Goal: Task Accomplishment & Management: Use online tool/utility

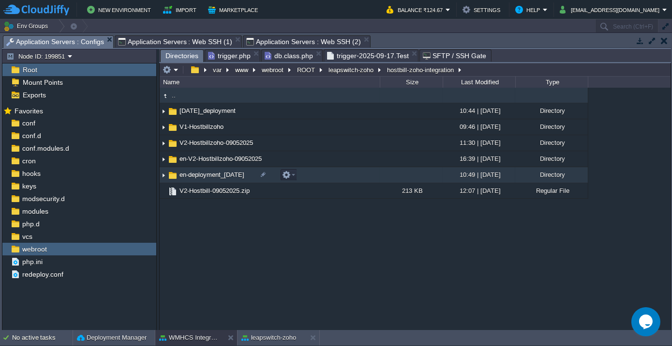
click at [211, 173] on span "en-deployment_[DATE]" at bounding box center [212, 174] width 68 height 8
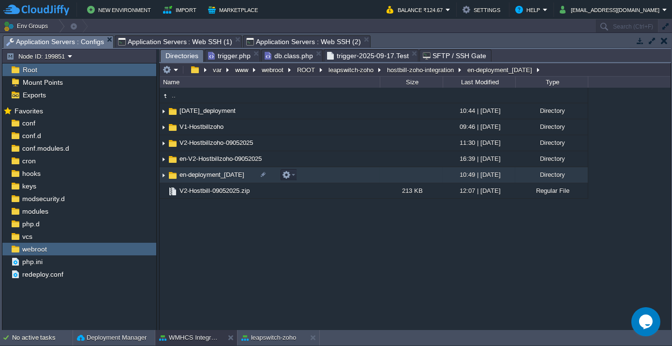
click at [211, 173] on span "en-deployment_[DATE]" at bounding box center [212, 174] width 68 height 8
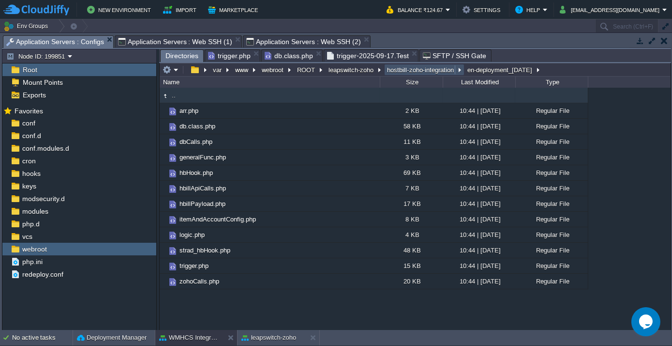
click at [386, 70] on button "hostbill-zoho-integration" at bounding box center [421, 69] width 71 height 9
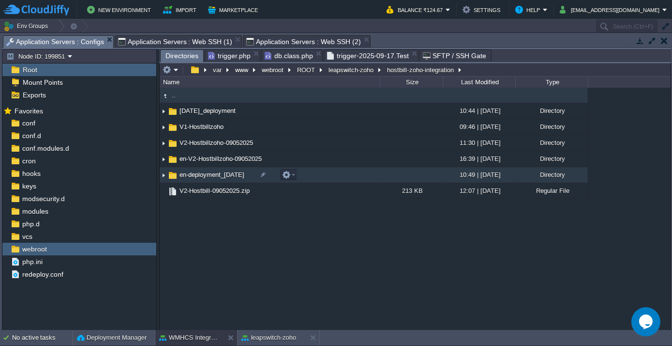
click at [222, 177] on span "en-deployment_[DATE]" at bounding box center [212, 174] width 68 height 8
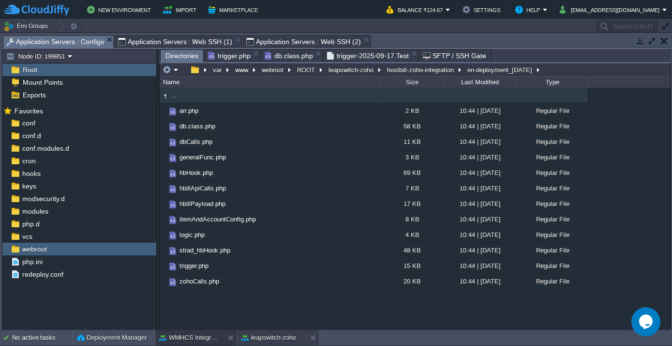
click at [255, 342] on button "leapswitch-zoho" at bounding box center [269, 337] width 55 height 10
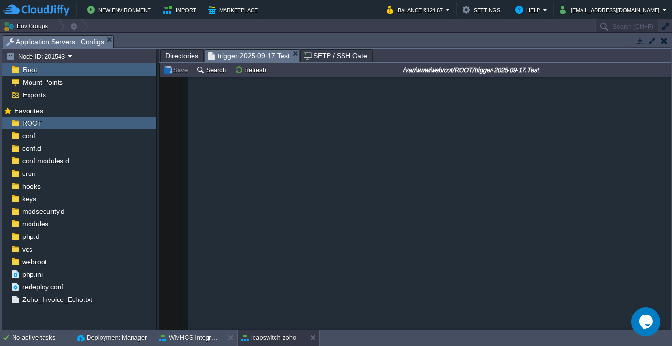
click at [176, 51] on span "Directories" at bounding box center [182, 56] width 33 height 12
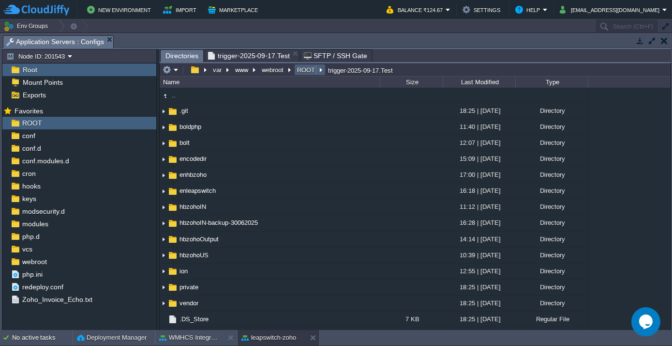
click at [300, 70] on button "ROOT" at bounding box center [307, 69] width 22 height 9
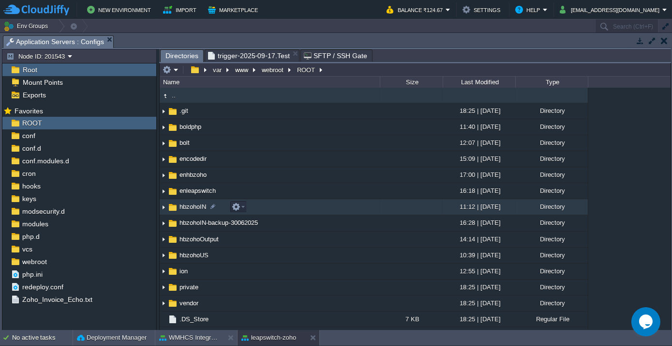
click at [196, 210] on span "hbzohoIN" at bounding box center [193, 206] width 30 height 8
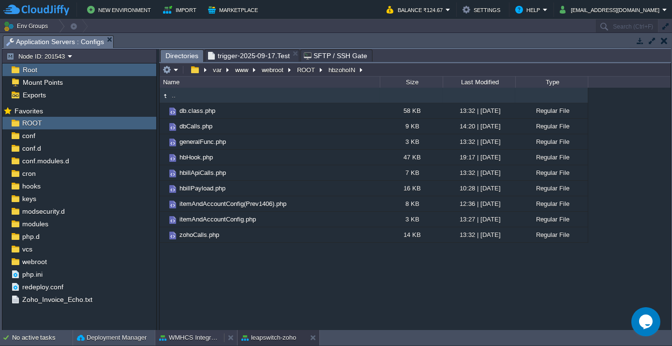
click at [189, 331] on div "WMHCS Integration" at bounding box center [189, 337] width 69 height 15
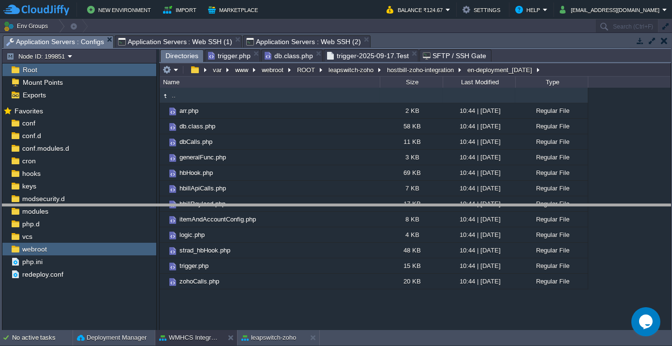
drag, startPoint x: 404, startPoint y: 41, endPoint x: 390, endPoint y: 210, distance: 169.5
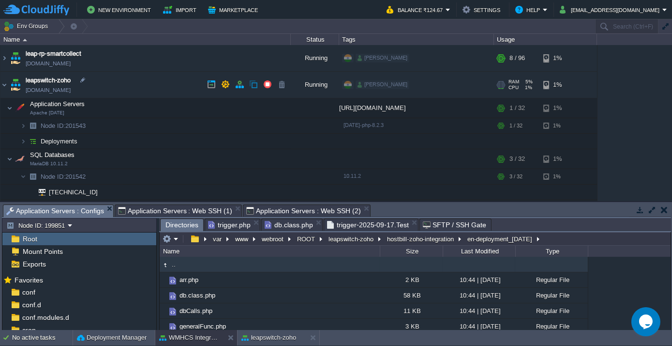
scroll to position [44, 0]
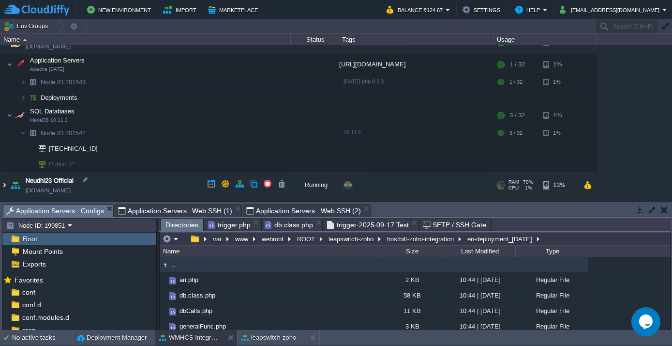
click at [6, 185] on img at bounding box center [4, 185] width 8 height 26
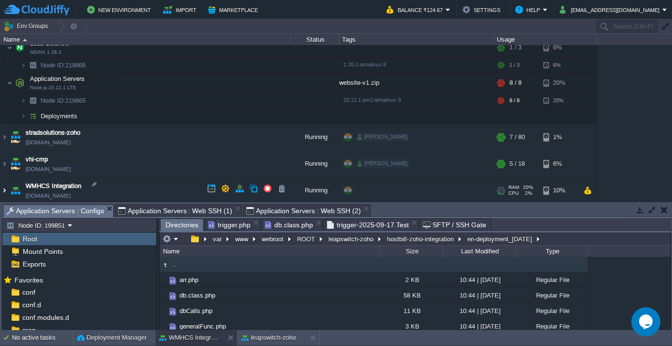
click at [5, 189] on img at bounding box center [4, 190] width 8 height 26
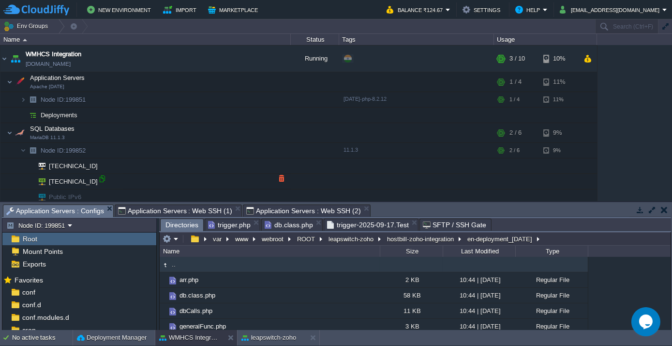
click at [99, 181] on div at bounding box center [102, 178] width 9 height 9
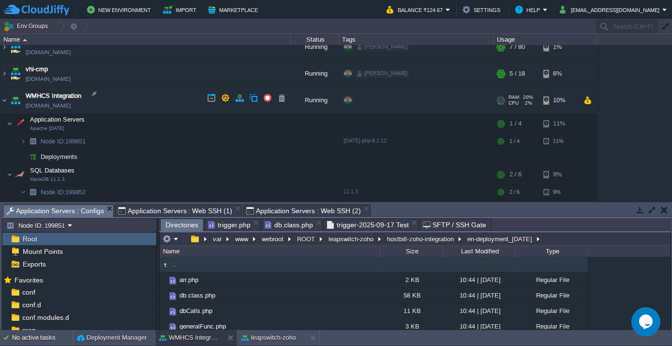
scroll to position [292, 0]
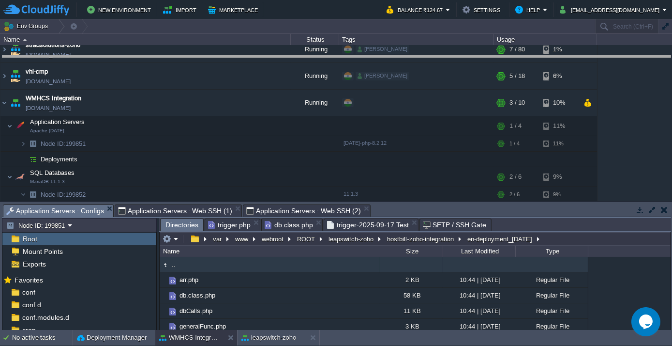
drag, startPoint x: 405, startPoint y: 211, endPoint x: 383, endPoint y: 56, distance: 156.9
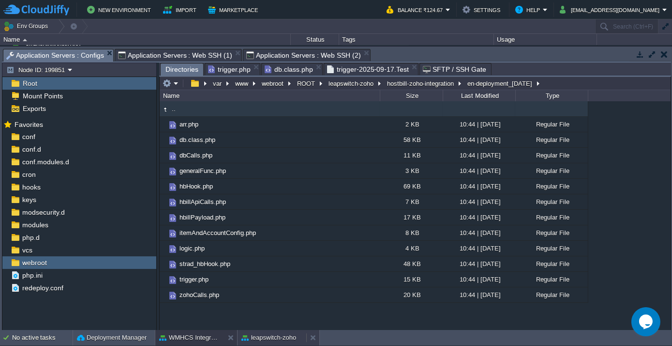
click at [260, 338] on button "leapswitch-zoho" at bounding box center [269, 337] width 55 height 10
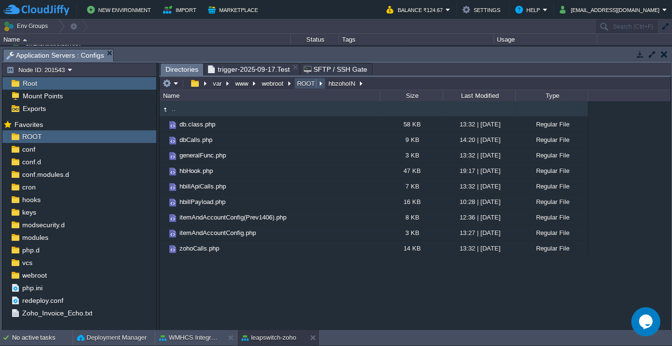
click at [303, 86] on button "ROOT" at bounding box center [307, 83] width 22 height 9
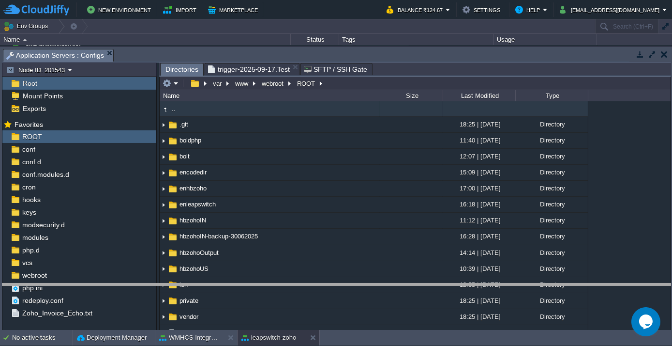
drag, startPoint x: 365, startPoint y: 56, endPoint x: 393, endPoint y: 291, distance: 236.5
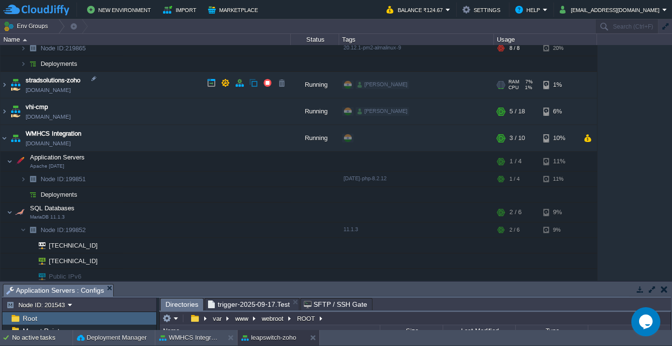
scroll to position [0, 0]
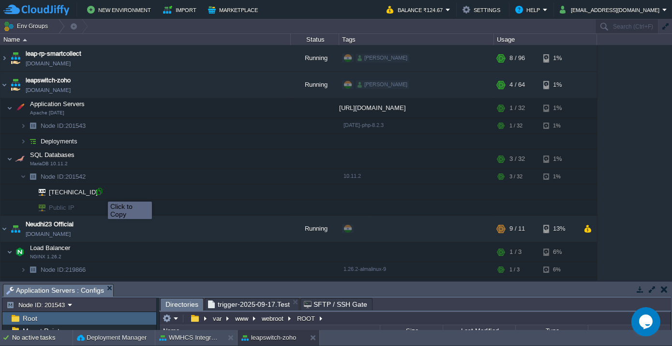
click at [99, 192] on div at bounding box center [99, 191] width 9 height 9
type input "[TECHNICAL_ID]"
click at [283, 205] on button "button" at bounding box center [281, 206] width 9 height 9
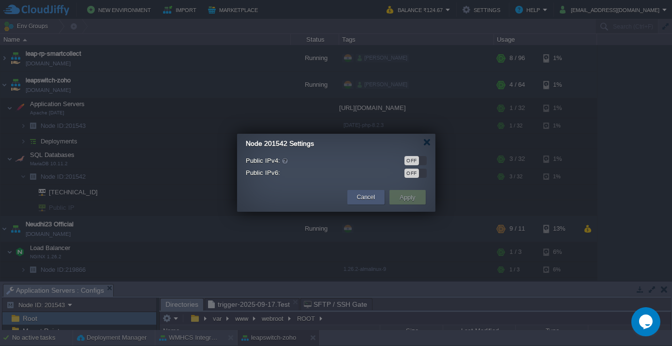
click at [365, 196] on button "Cancel" at bounding box center [366, 197] width 18 height 10
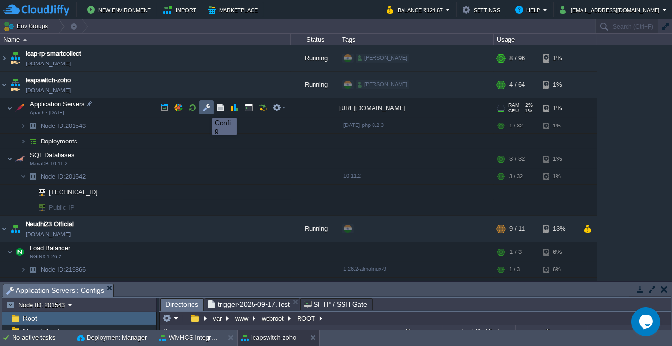
click at [204, 108] on button "button" at bounding box center [206, 107] width 9 height 9
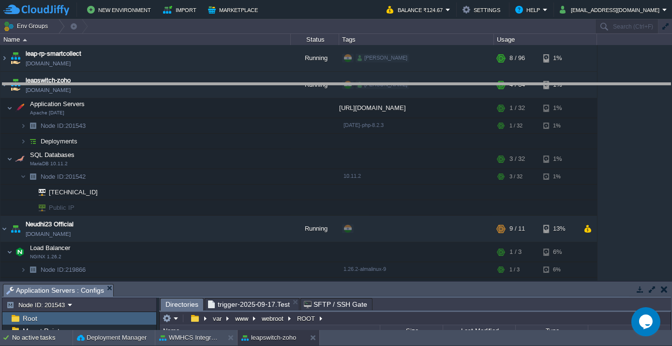
drag, startPoint x: 318, startPoint y: 288, endPoint x: 313, endPoint y: 73, distance: 215.4
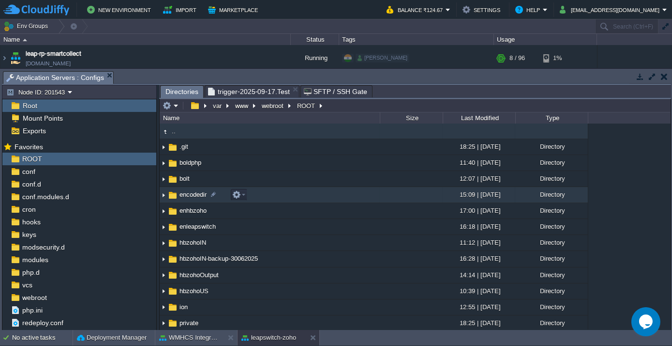
scroll to position [88, 0]
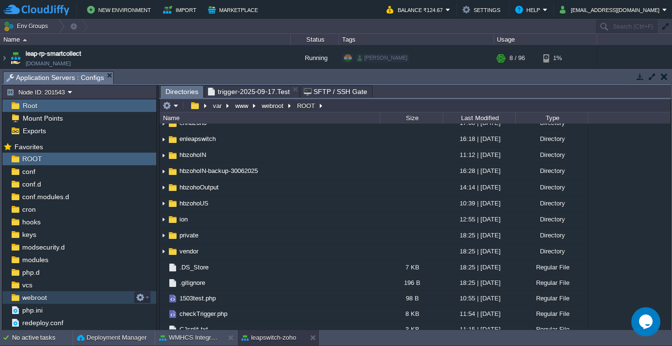
click at [36, 299] on span "webroot" at bounding box center [34, 297] width 28 height 9
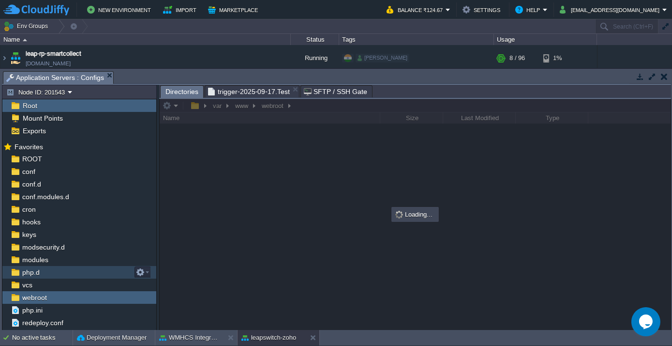
scroll to position [0, 0]
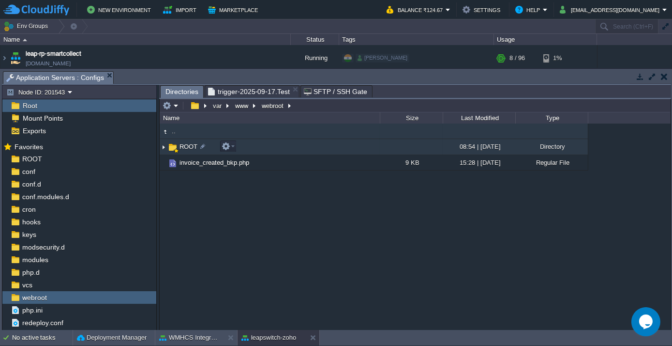
click at [183, 145] on span "ROOT" at bounding box center [188, 146] width 21 height 8
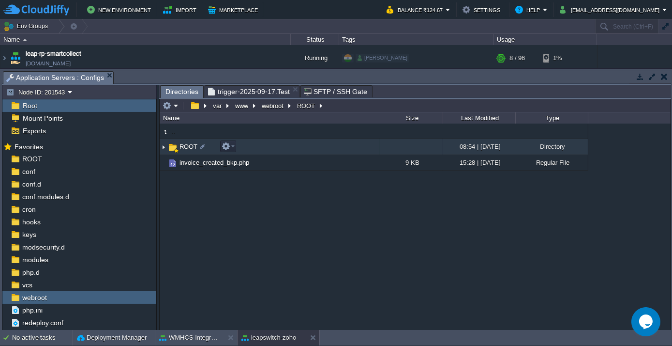
click at [183, 145] on span "ROOT" at bounding box center [188, 146] width 21 height 8
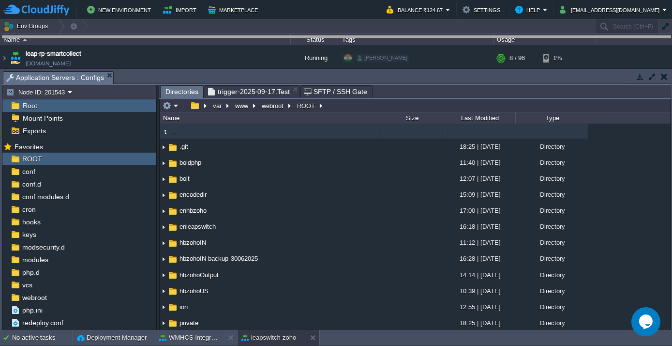
drag, startPoint x: 375, startPoint y: 75, endPoint x: 380, endPoint y: 28, distance: 48.2
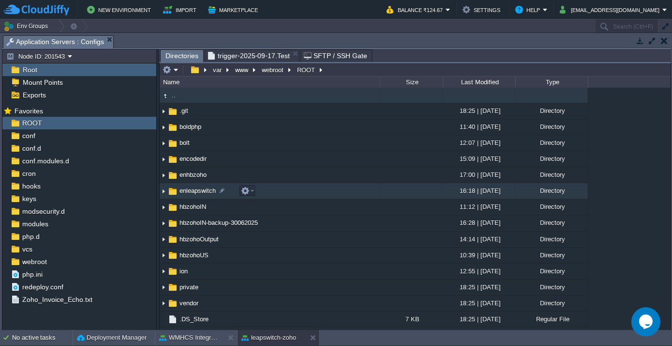
click at [196, 193] on span "enleapswitch" at bounding box center [197, 190] width 39 height 8
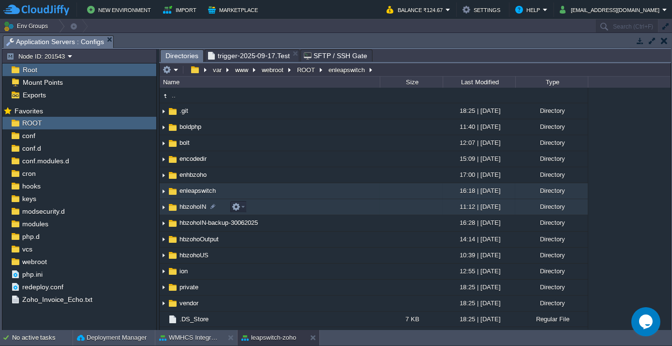
click at [192, 207] on span "hbzohoIN" at bounding box center [193, 206] width 30 height 8
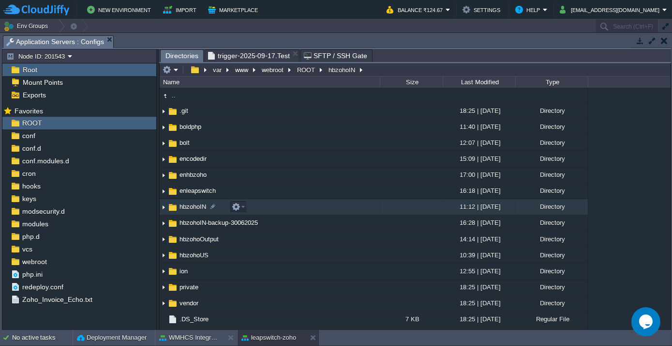
click at [192, 207] on span "hbzohoIN" at bounding box center [193, 206] width 30 height 8
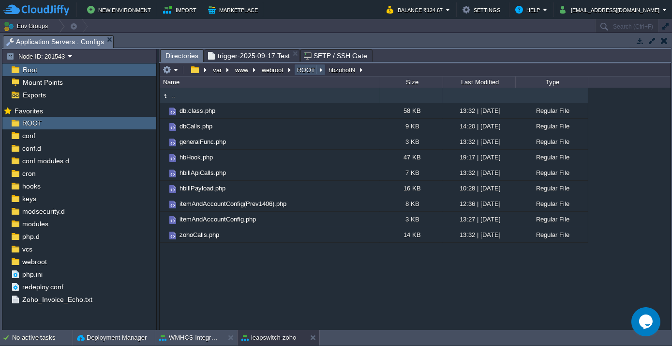
click at [304, 69] on button "ROOT" at bounding box center [307, 69] width 22 height 9
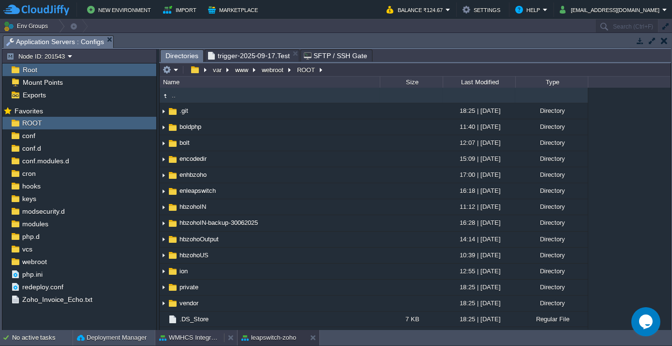
click at [191, 339] on button "WMHCS Integration" at bounding box center [189, 337] width 61 height 10
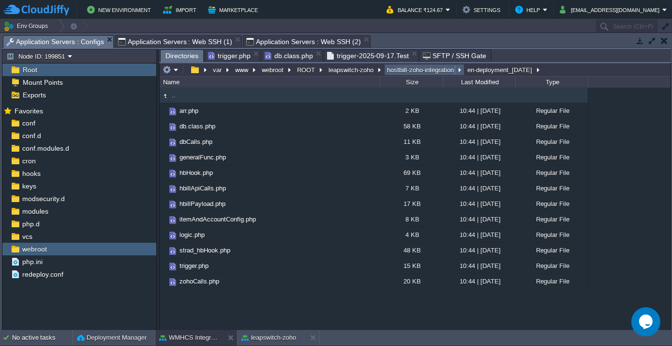
click at [406, 69] on button "hostbill-zoho-integration" at bounding box center [421, 69] width 71 height 9
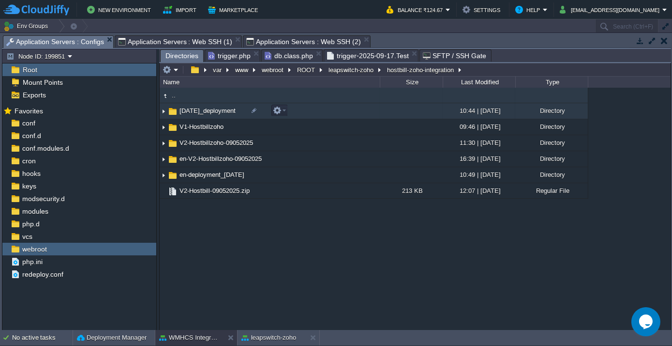
click at [204, 115] on span "[DATE]_deployment" at bounding box center [207, 110] width 59 height 8
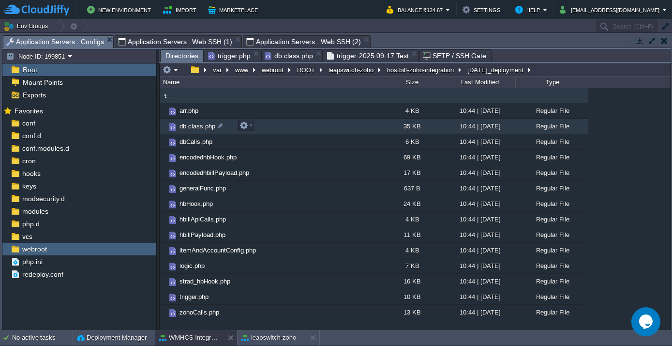
click at [189, 130] on span "db.class.php" at bounding box center [197, 126] width 39 height 8
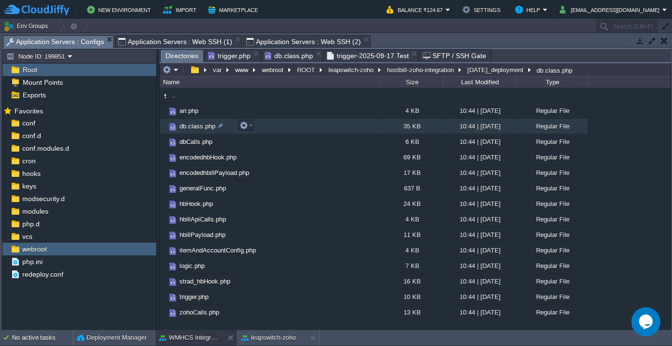
click at [189, 130] on span "db.class.php" at bounding box center [197, 126] width 39 height 8
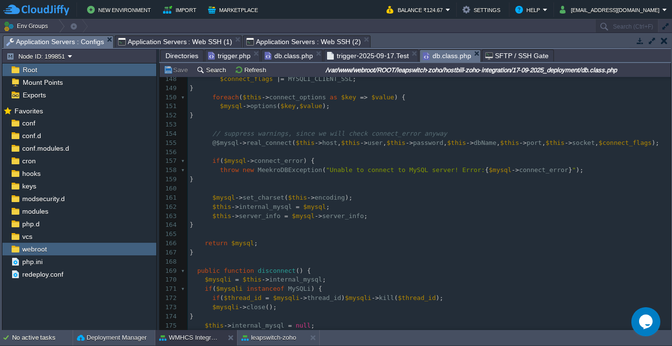
click at [332, 56] on span "trigger-2025-09-17.Test" at bounding box center [368, 56] width 82 height 12
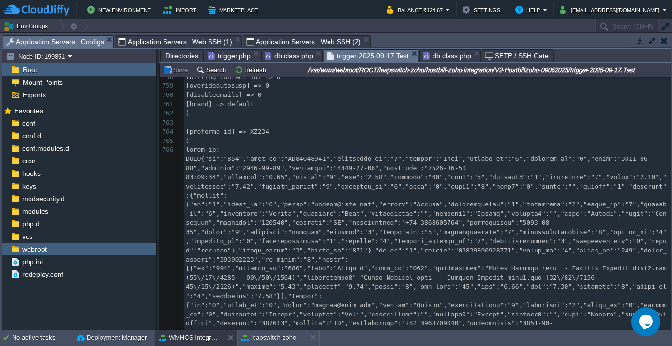
click at [295, 56] on span "db.class.php" at bounding box center [289, 56] width 48 height 12
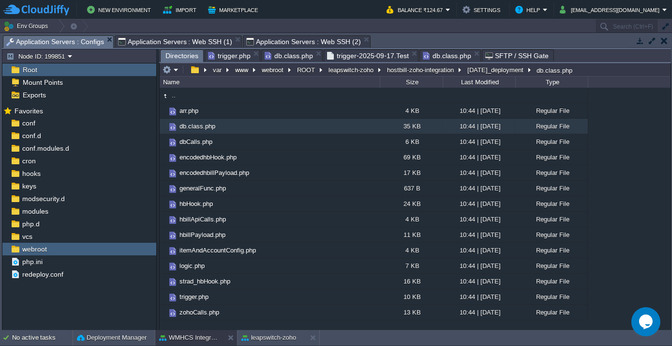
click at [177, 51] on span "Directories" at bounding box center [182, 56] width 33 height 12
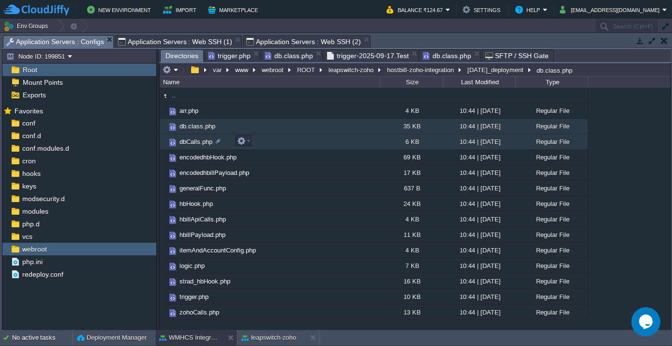
click at [192, 140] on span "dbCalls.php" at bounding box center [196, 141] width 36 height 8
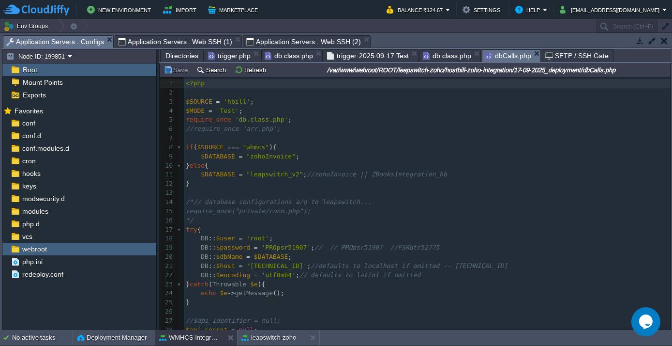
click at [183, 57] on span "Directories" at bounding box center [182, 56] width 33 height 12
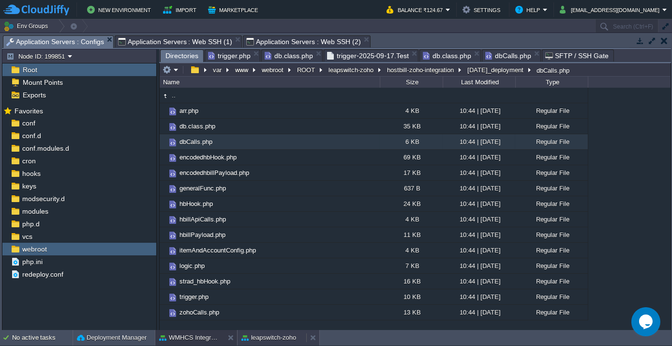
click at [267, 334] on button "leapswitch-zoho" at bounding box center [269, 337] width 55 height 10
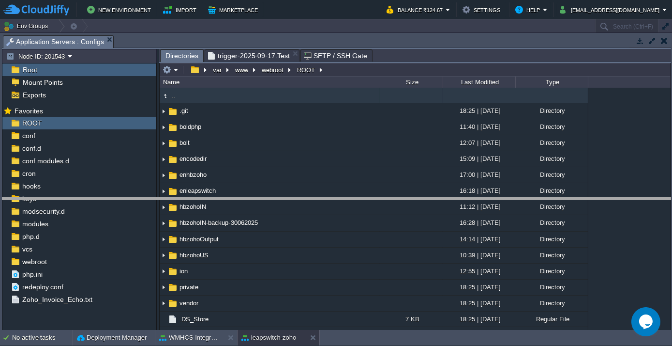
drag, startPoint x: 250, startPoint y: 39, endPoint x: 257, endPoint y: 202, distance: 162.8
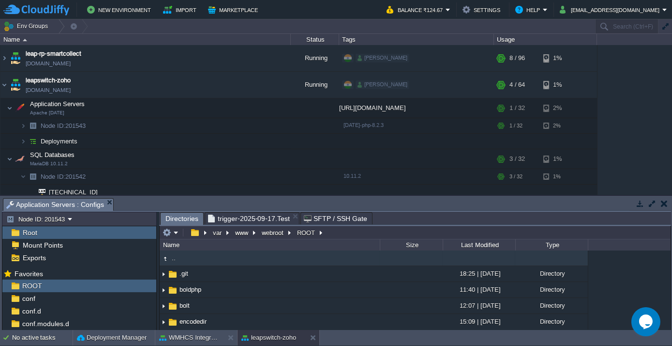
scroll to position [44, 0]
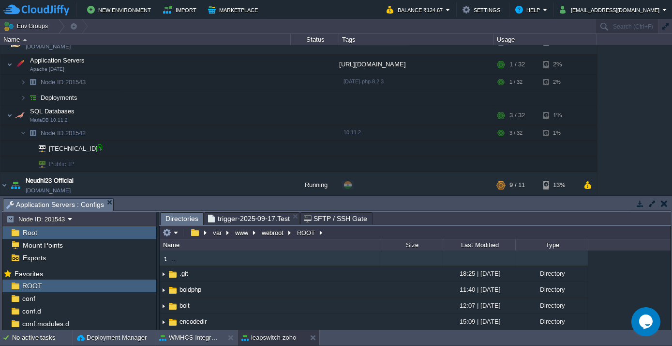
click at [97, 148] on div at bounding box center [99, 147] width 9 height 9
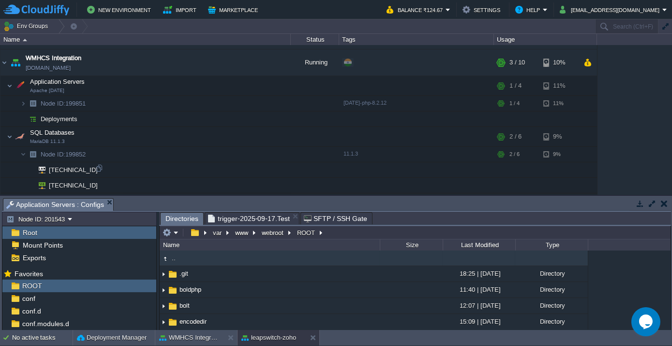
scroll to position [342, 0]
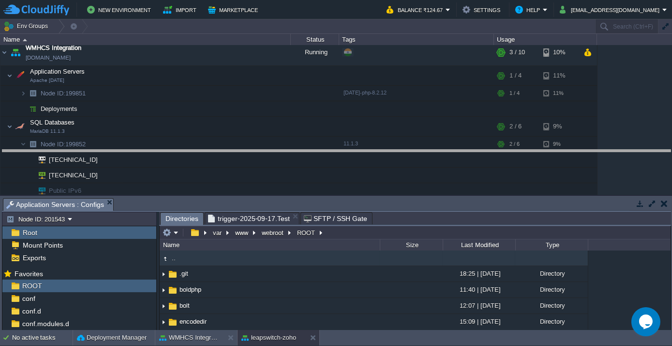
drag, startPoint x: 258, startPoint y: 203, endPoint x: 259, endPoint y: 155, distance: 47.9
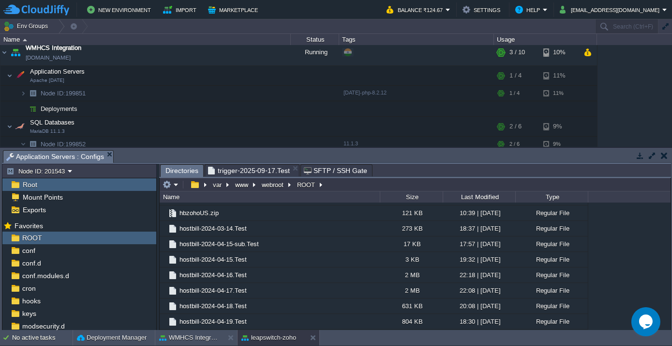
scroll to position [704, 0]
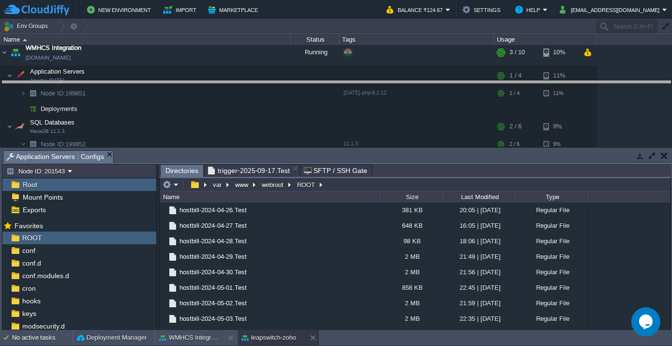
drag, startPoint x: 298, startPoint y: 157, endPoint x: 289, endPoint y: 89, distance: 69.3
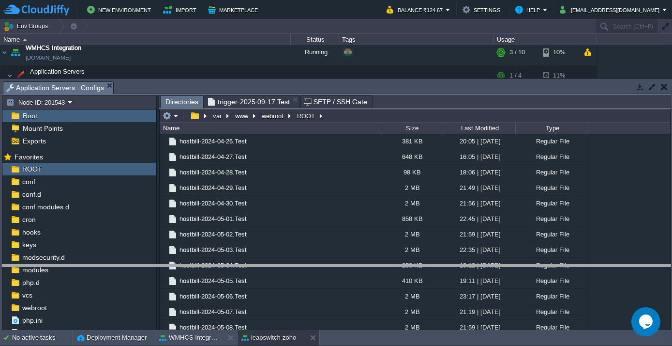
drag, startPoint x: 244, startPoint y: 86, endPoint x: 276, endPoint y: 270, distance: 186.1
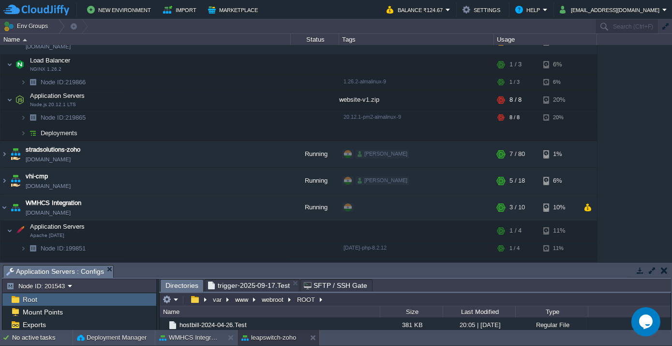
scroll to position [12, 0]
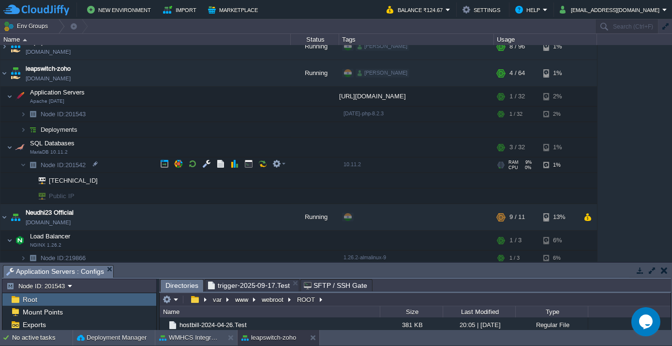
click at [60, 166] on span "Node ID:" at bounding box center [53, 164] width 25 height 7
click at [167, 160] on button "button" at bounding box center [164, 163] width 9 height 9
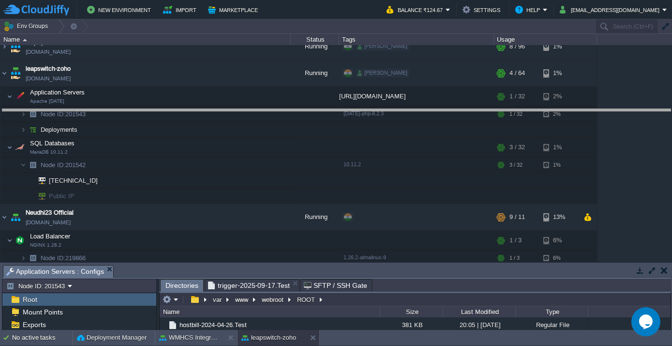
drag, startPoint x: 269, startPoint y: 265, endPoint x: 271, endPoint y: 110, distance: 155.4
click at [271, 110] on body "New Environment Import Marketplace Bonus ₹301.66 Upgrade Account Balance ₹124.6…" at bounding box center [336, 173] width 672 height 346
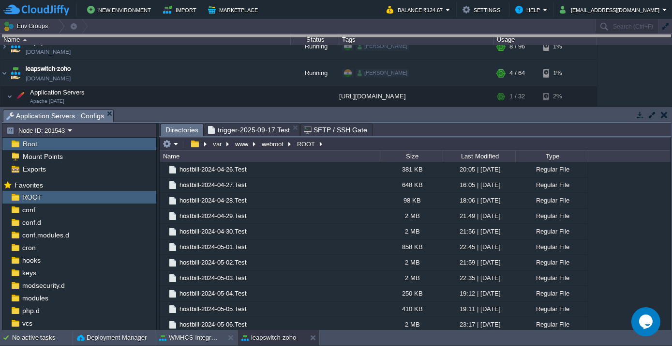
drag, startPoint x: 241, startPoint y: 113, endPoint x: 255, endPoint y: 25, distance: 89.7
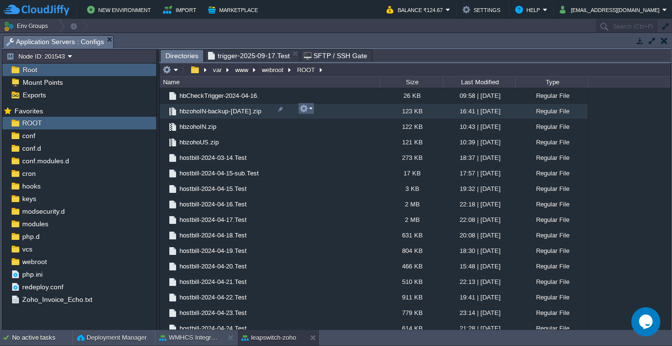
scroll to position [220, 0]
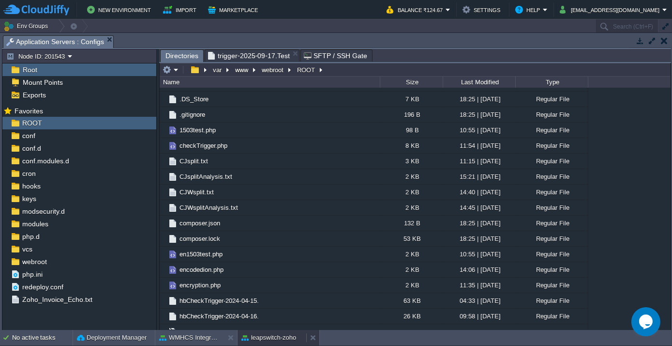
drag, startPoint x: 282, startPoint y: 334, endPoint x: 271, endPoint y: 312, distance: 24.9
click at [282, 334] on button "leapswitch-zoho" at bounding box center [269, 337] width 55 height 10
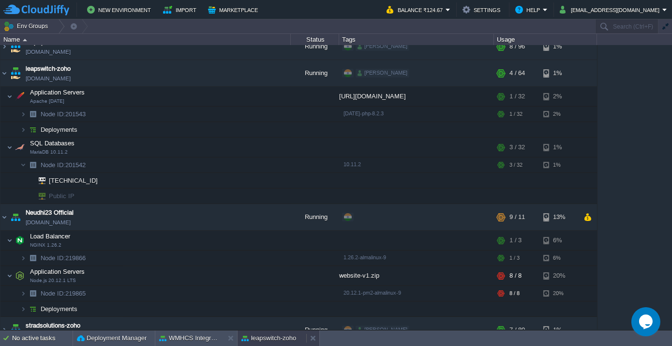
click at [257, 337] on button "leapswitch-zoho" at bounding box center [269, 338] width 55 height 10
click at [190, 336] on button "WMHCS Integration" at bounding box center [189, 338] width 61 height 10
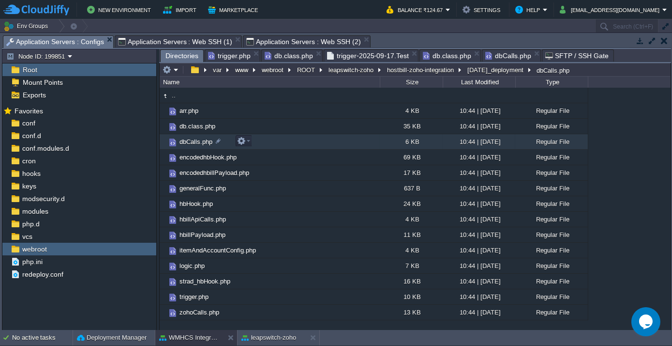
click at [193, 141] on span "dbCalls.php" at bounding box center [196, 141] width 36 height 8
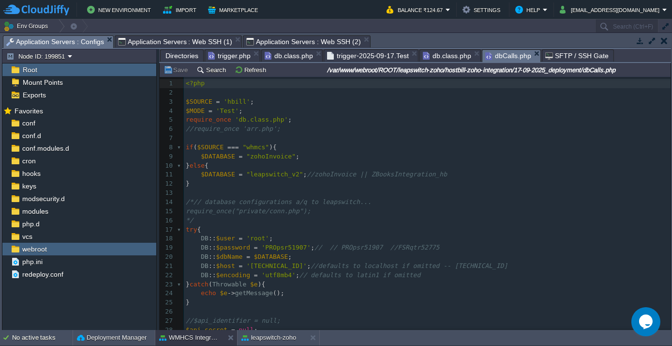
scroll to position [43, 0]
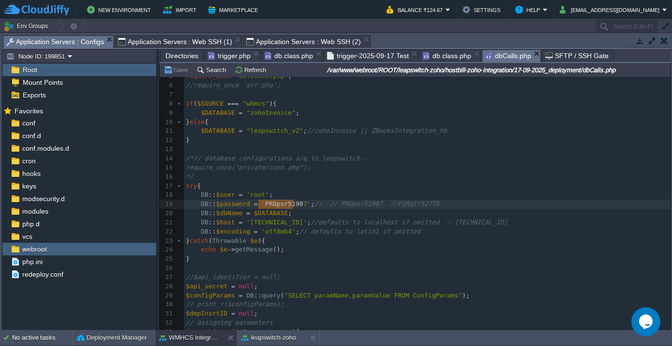
type textarea "PROpsr51907"
drag, startPoint x: 259, startPoint y: 202, endPoint x: 295, endPoint y: 203, distance: 36.3
click at [275, 334] on button "leapswitch-zoho" at bounding box center [269, 337] width 55 height 10
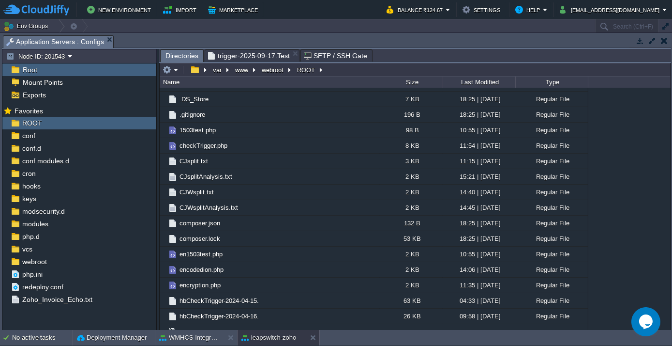
scroll to position [0, 0]
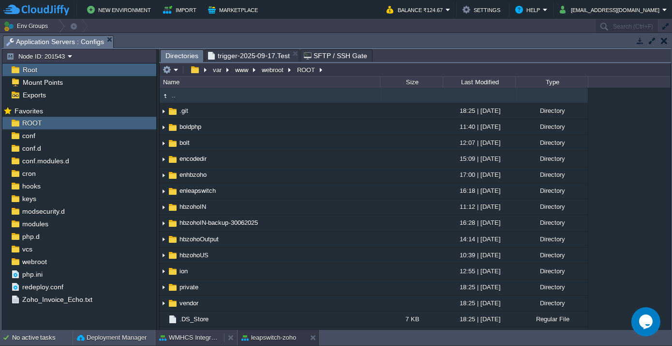
click at [194, 336] on button "WMHCS Integration" at bounding box center [189, 337] width 61 height 10
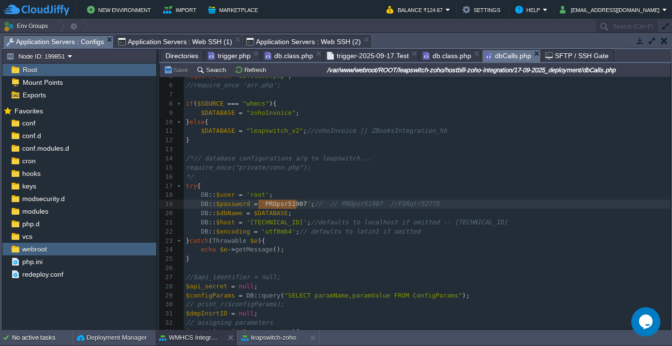
click at [188, 51] on span "Directories" at bounding box center [182, 56] width 33 height 12
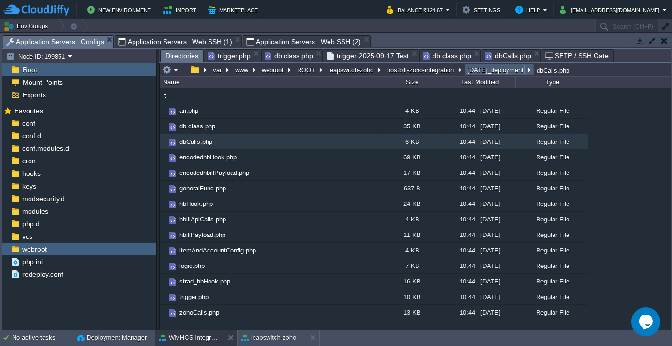
click at [473, 68] on button "[DATE]_deployment" at bounding box center [496, 69] width 60 height 9
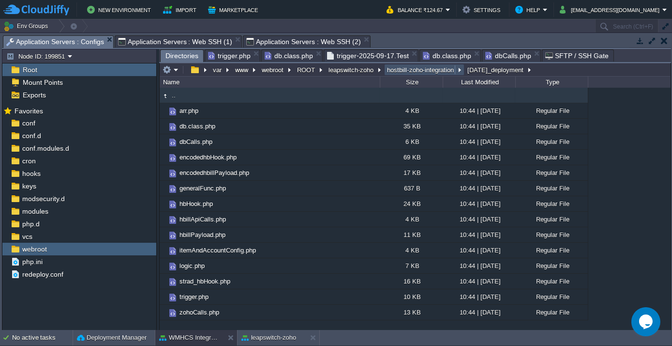
click at [412, 65] on button "hostbill-zoho-integration" at bounding box center [421, 69] width 71 height 9
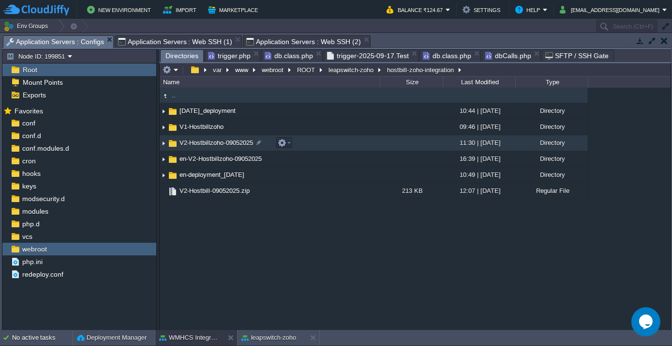
click at [204, 147] on span "V2-Hostbillzoho-09052025" at bounding box center [216, 142] width 76 height 8
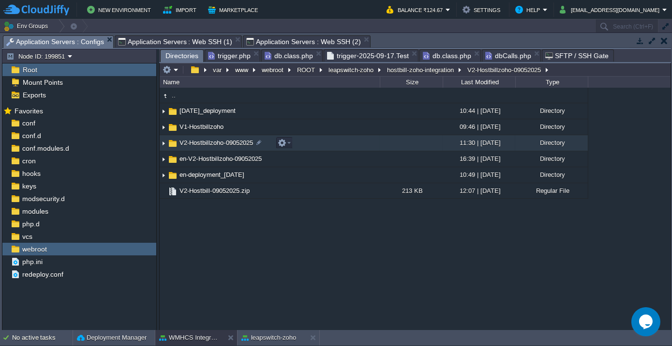
click at [204, 147] on span "V2-Hostbillzoho-09052025" at bounding box center [216, 142] width 76 height 8
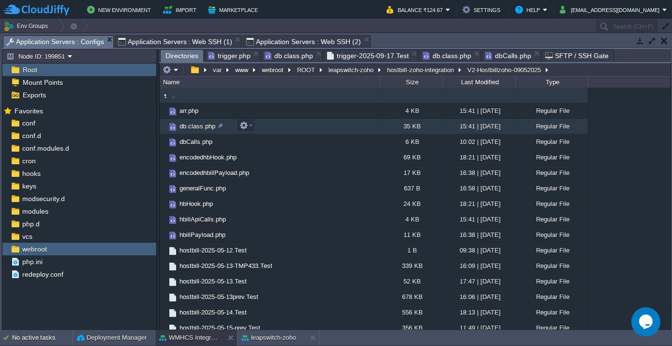
click at [191, 132] on td "db.class.php" at bounding box center [270, 126] width 220 height 15
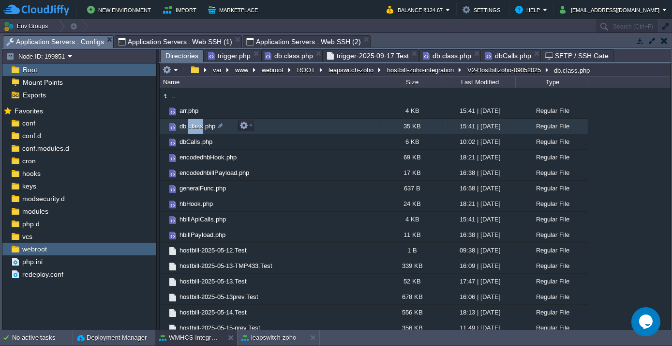
click at [191, 132] on td "db.class.php" at bounding box center [270, 126] width 220 height 15
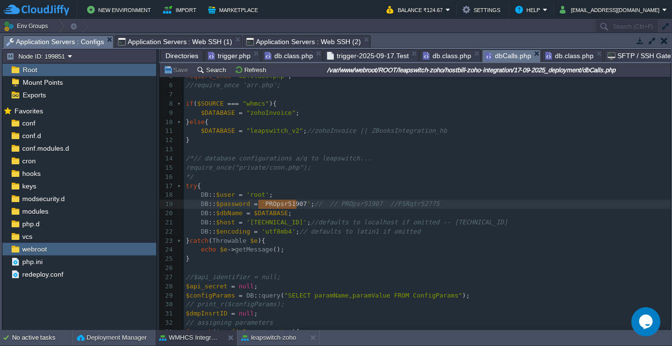
click at [506, 52] on span "dbCalls.php" at bounding box center [508, 56] width 46 height 12
click at [184, 53] on span "Directories" at bounding box center [182, 56] width 33 height 12
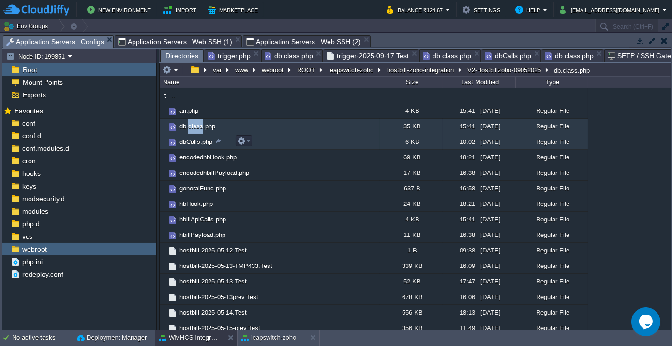
click at [197, 137] on span "dbCalls.php" at bounding box center [196, 141] width 36 height 8
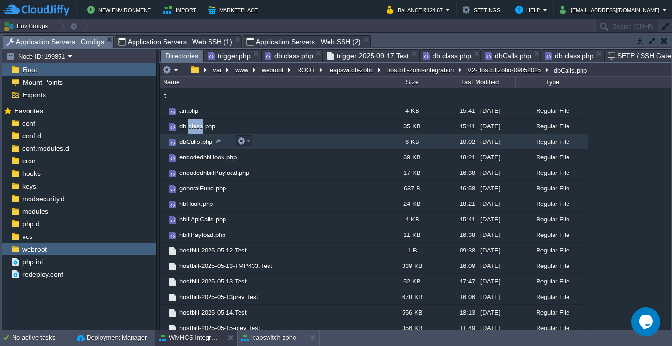
click at [197, 137] on span "dbCalls.php" at bounding box center [196, 141] width 36 height 8
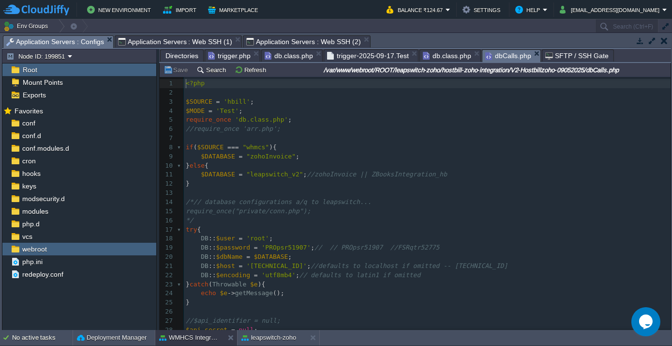
scroll to position [43, 0]
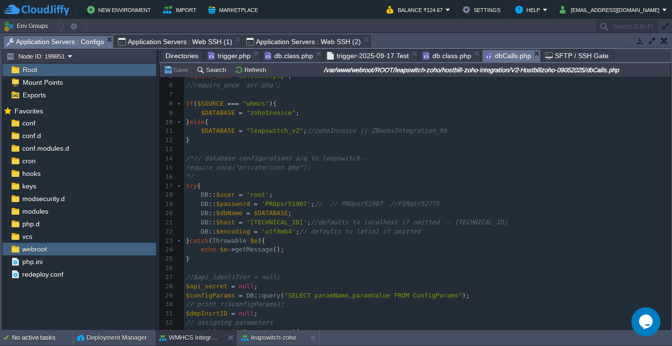
click at [181, 55] on span "Directories" at bounding box center [182, 56] width 33 height 12
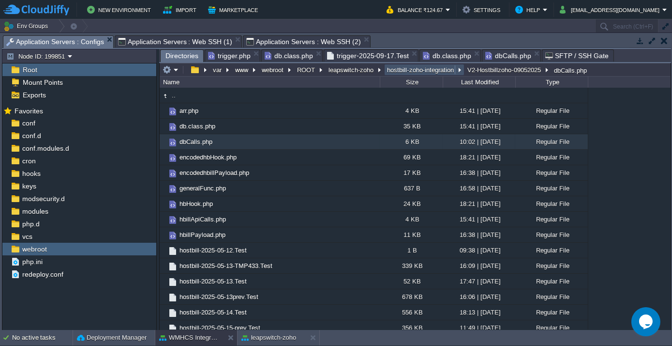
click at [426, 69] on button "hostbill-zoho-integration" at bounding box center [421, 69] width 71 height 9
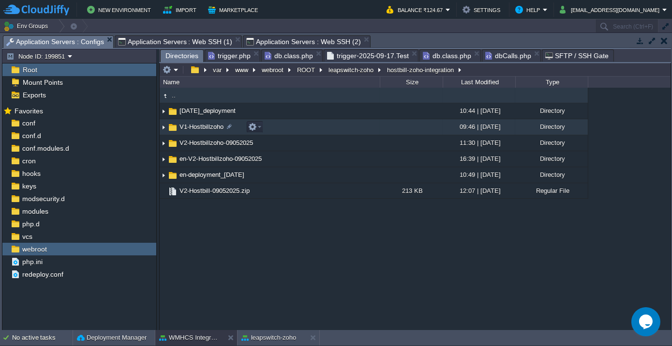
click at [199, 126] on span "V1-Hostbillzoho" at bounding box center [201, 126] width 47 height 8
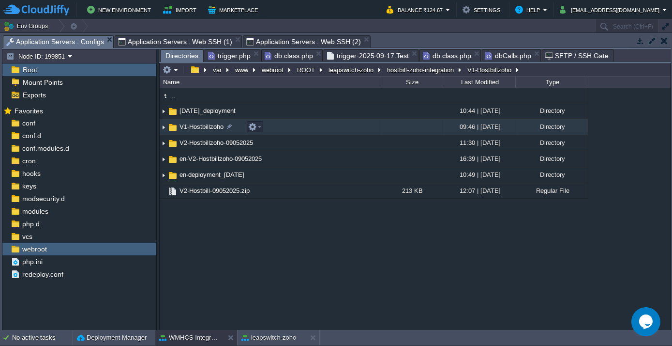
click at [199, 126] on span "V1-Hostbillzoho" at bounding box center [201, 126] width 47 height 8
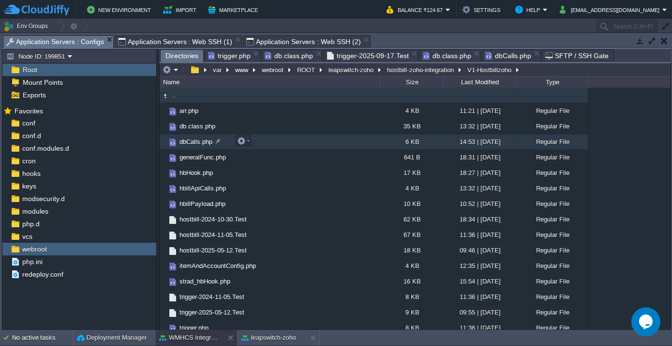
click at [194, 138] on span "dbCalls.php" at bounding box center [196, 141] width 36 height 8
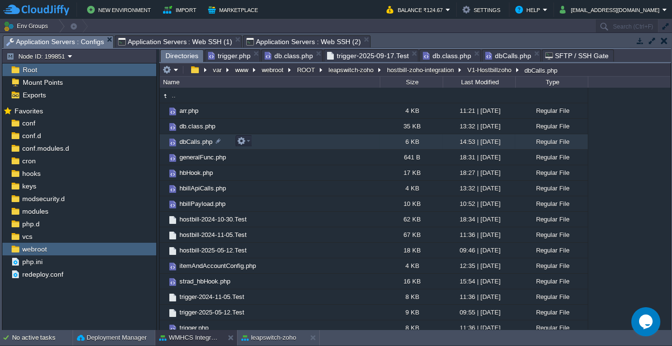
click at [194, 138] on span "dbCalls.php" at bounding box center [196, 141] width 36 height 8
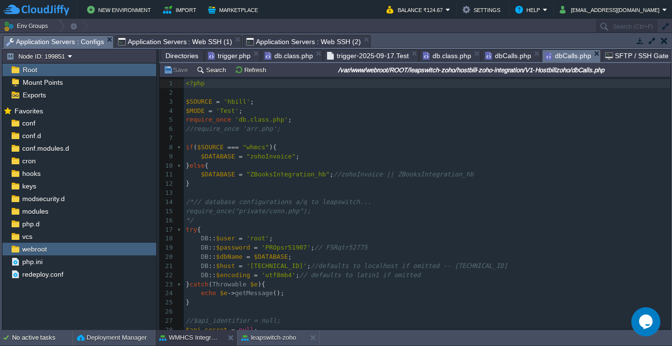
scroll to position [44, 0]
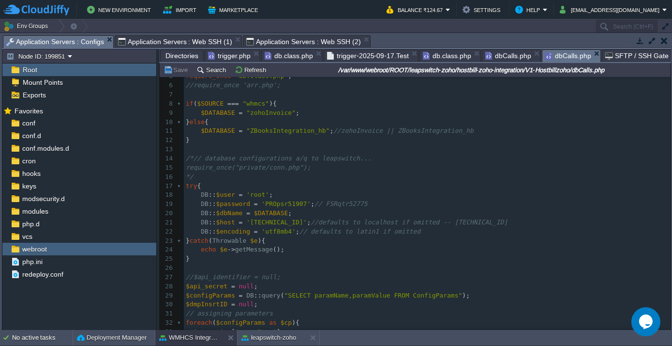
click at [272, 200] on div "189 1 <?php 2 ​ 3 $SOURCE = 'hbill' ; 4 $MODE = 'Test' ; 5 require_once 'db.cla…" at bounding box center [427, 203] width 487 height 337
type textarea "PROpsr51907"
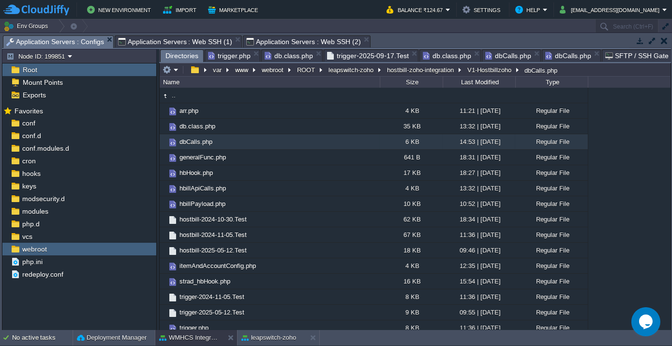
click at [173, 56] on span "Directories" at bounding box center [182, 56] width 33 height 12
click at [480, 72] on button "V1-Hostbillzoho" at bounding box center [490, 69] width 48 height 9
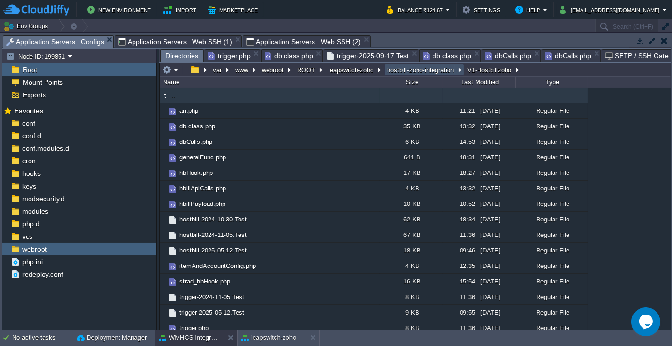
click at [421, 68] on button "hostbill-zoho-integration" at bounding box center [421, 69] width 71 height 9
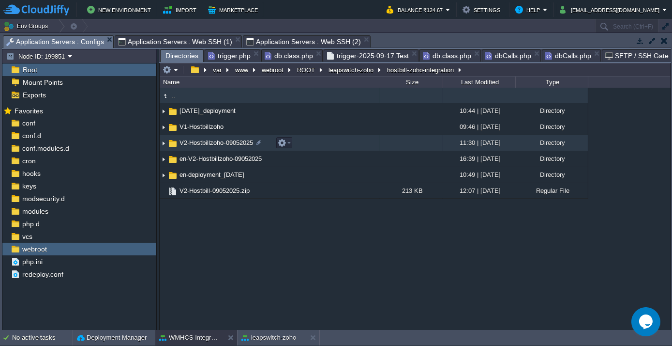
click at [197, 145] on span "V2-Hostbillzoho-09052025" at bounding box center [216, 142] width 76 height 8
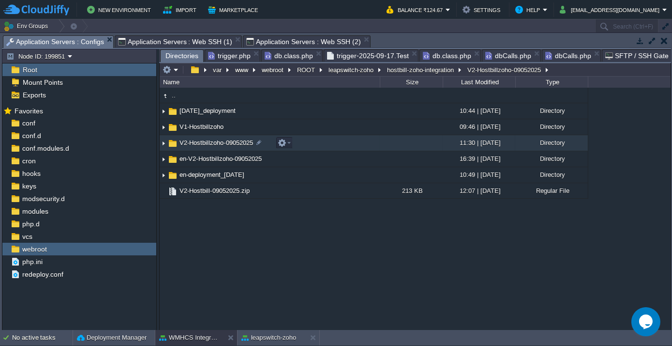
click at [197, 145] on span "V2-Hostbillzoho-09052025" at bounding box center [216, 142] width 76 height 8
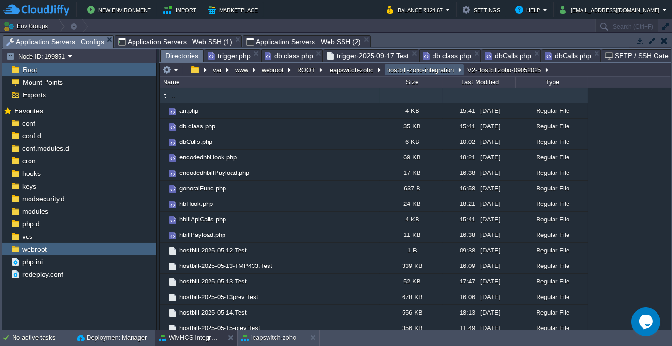
click at [401, 69] on button "hostbill-zoho-integration" at bounding box center [421, 69] width 71 height 9
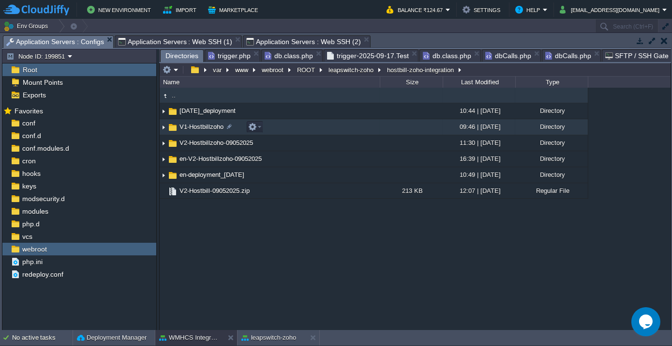
click at [199, 130] on span "V1-Hostbillzoho" at bounding box center [201, 126] width 47 height 8
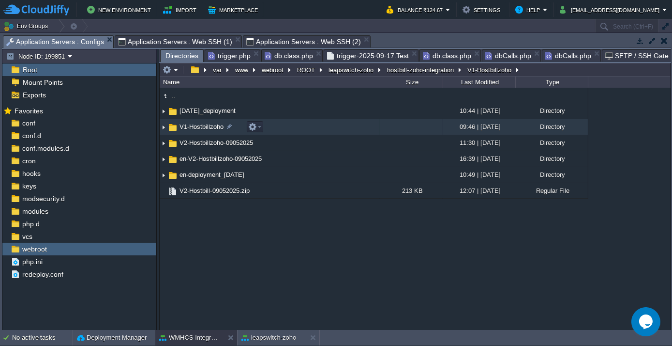
click at [199, 130] on span "V1-Hostbillzoho" at bounding box center [201, 126] width 47 height 8
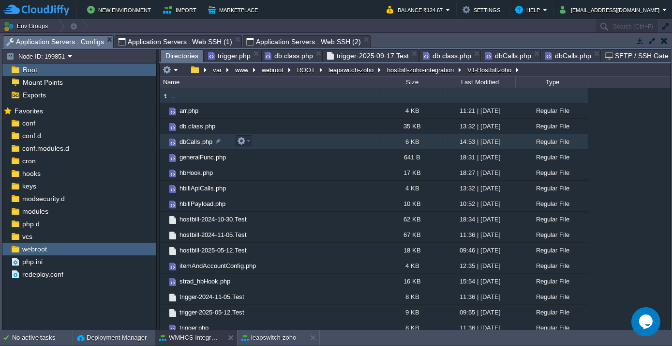
click at [193, 140] on span "dbCalls.php" at bounding box center [196, 141] width 36 height 8
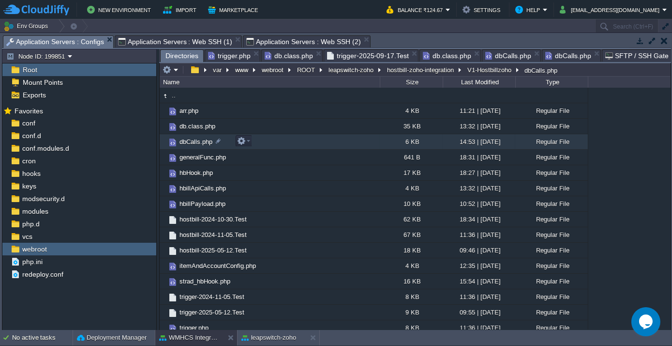
click at [193, 140] on span "dbCalls.php" at bounding box center [196, 141] width 36 height 8
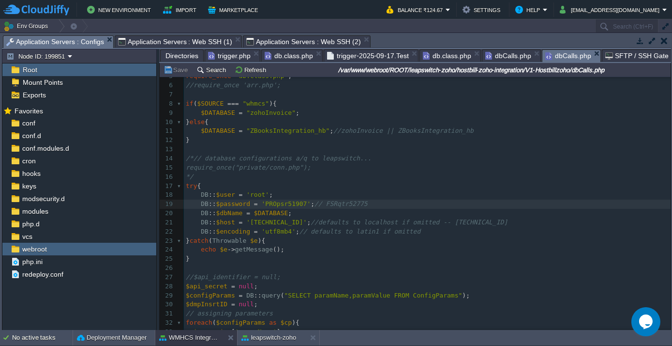
click at [272, 203] on div "xxxxxxxxxx 1 <?php 2 ​ 3 $SOURCE = 'hbill' ; 4 $MODE = 'Test' ; 5 require_once …" at bounding box center [427, 226] width 487 height 383
type textarea "PROpsr51907"
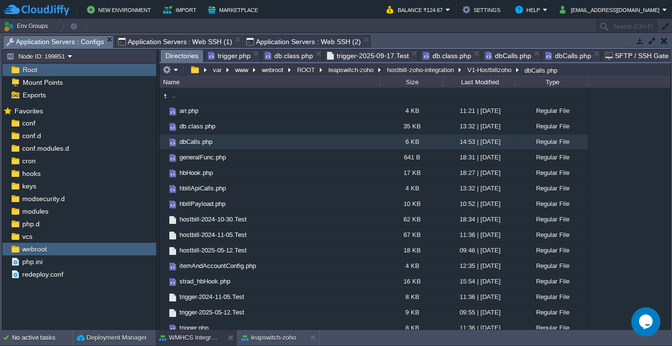
click at [168, 52] on span "Directories" at bounding box center [182, 56] width 33 height 12
click at [423, 71] on button "hostbill-zoho-integration" at bounding box center [421, 69] width 71 height 9
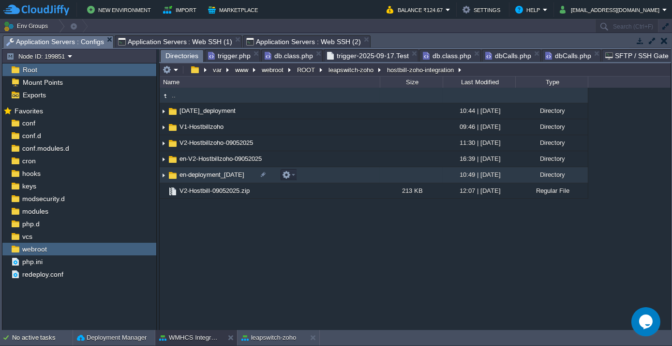
click at [208, 178] on span "en-deployment_[DATE]" at bounding box center [212, 174] width 68 height 8
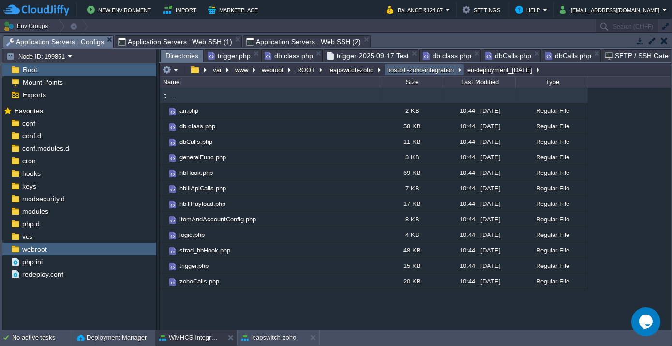
click at [408, 72] on button "hostbill-zoho-integration" at bounding box center [421, 69] width 71 height 9
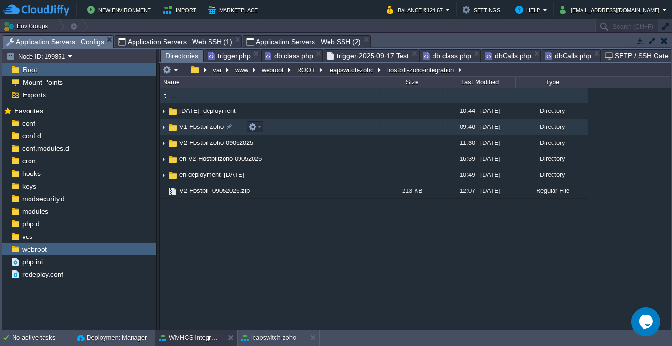
click at [192, 127] on span "V1-Hostbillzoho" at bounding box center [201, 126] width 47 height 8
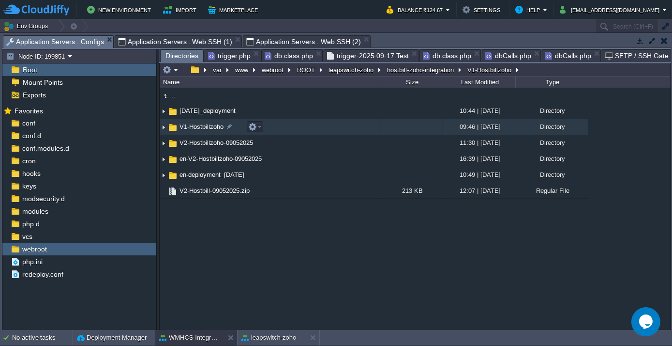
click at [192, 127] on span "V1-Hostbillzoho" at bounding box center [201, 126] width 47 height 8
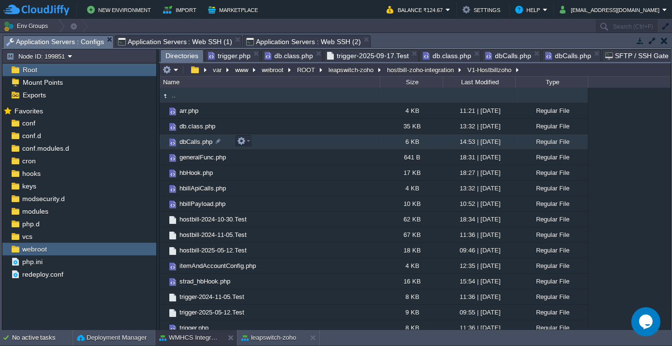
click at [192, 143] on span "dbCalls.php" at bounding box center [196, 141] width 36 height 8
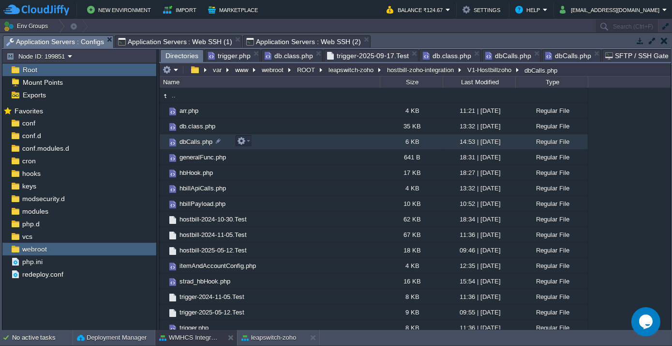
click at [192, 143] on span "dbCalls.php" at bounding box center [196, 141] width 36 height 8
click at [182, 53] on span "Directories" at bounding box center [182, 56] width 33 height 12
click at [427, 70] on button "hostbill-zoho-integration" at bounding box center [421, 69] width 71 height 9
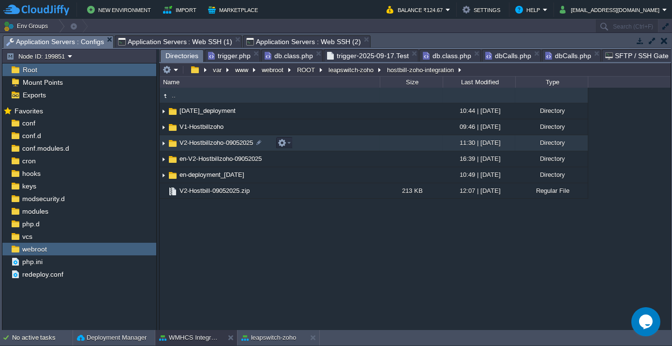
click at [205, 144] on span "V2-Hostbillzoho-09052025" at bounding box center [216, 142] width 76 height 8
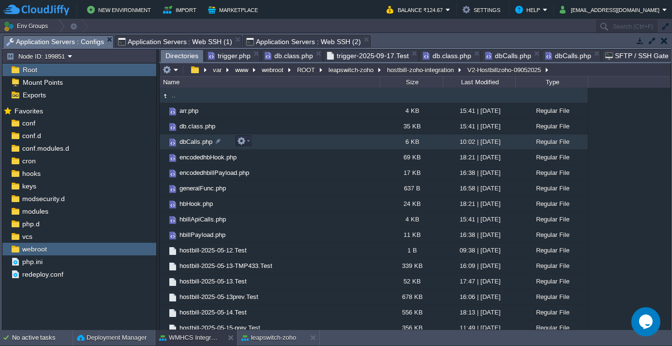
click at [196, 139] on span "dbCalls.php" at bounding box center [196, 141] width 36 height 8
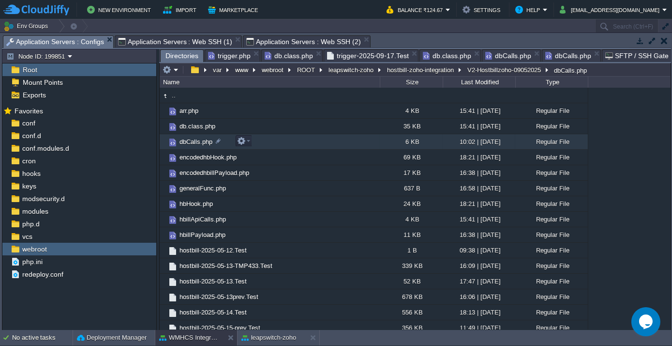
click at [196, 139] on span "dbCalls.php" at bounding box center [196, 141] width 36 height 8
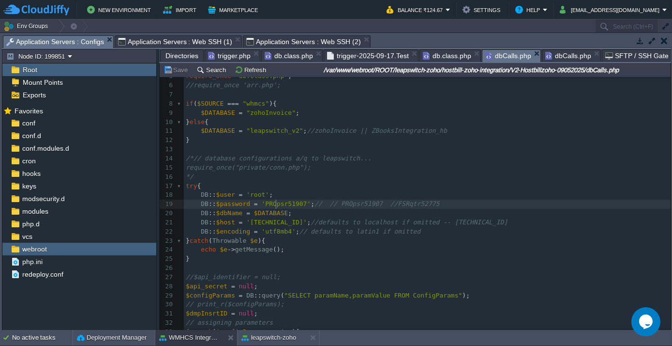
click at [277, 199] on div "194 1 <?php 2 ​ 3 $SOURCE = 'hbill' ; 4 $MODE = 'Test' ; 5 require_once 'db.cla…" at bounding box center [427, 226] width 487 height 383
type textarea "PROpsr51907"
type textarea "FSRqtr52775"
drag, startPoint x: 384, startPoint y: 204, endPoint x: 393, endPoint y: 204, distance: 9.7
click at [375, 202] on span "// // PROpsr51907 //FSRqtr52775" at bounding box center [377, 203] width 125 height 7
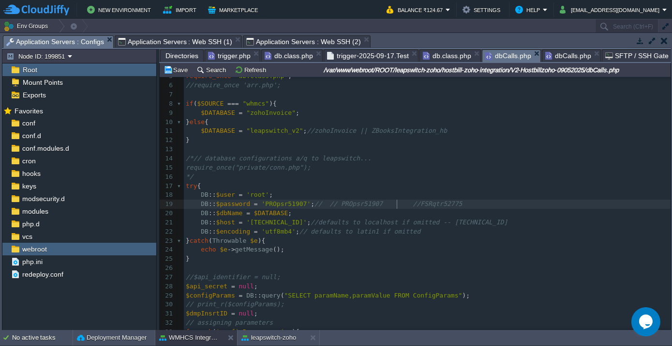
scroll to position [3, 24]
click at [265, 336] on button "leapswitch-zoho" at bounding box center [269, 337] width 55 height 10
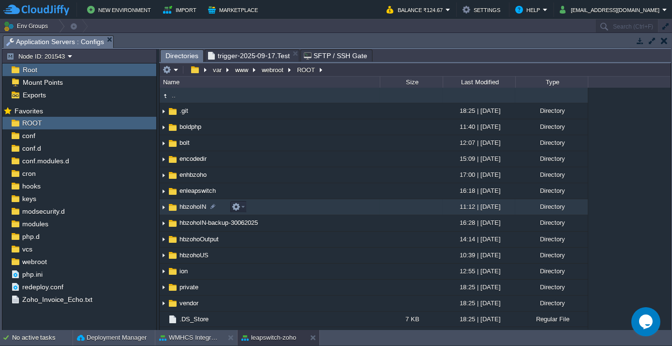
click at [191, 206] on span "hbzohoIN" at bounding box center [193, 206] width 30 height 8
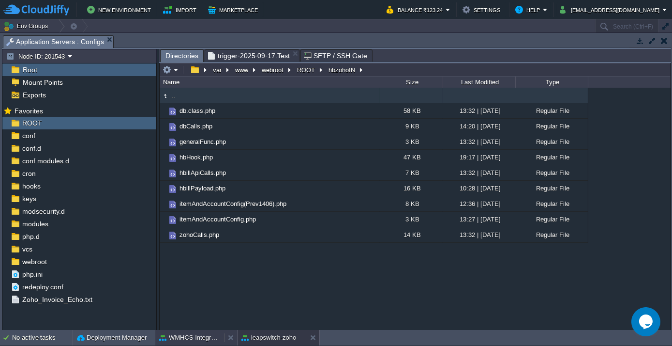
click at [174, 336] on button "WMHCS Integration" at bounding box center [189, 337] width 61 height 10
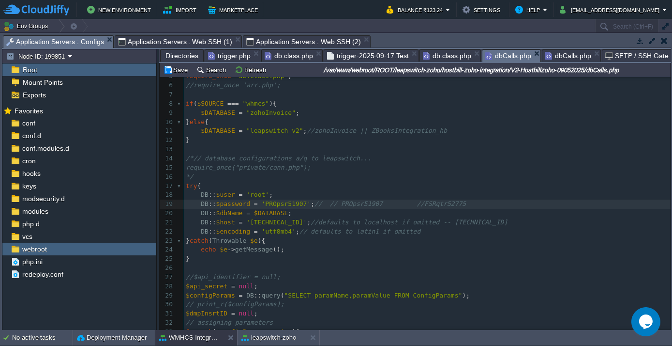
click at [186, 55] on span "Directories" at bounding box center [182, 56] width 33 height 12
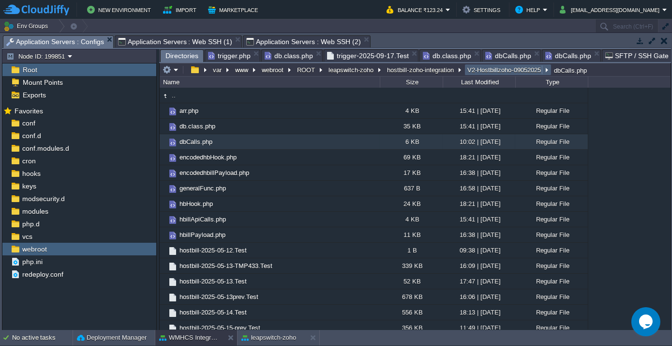
click at [473, 69] on button "V2-Hostbillzoho-09052025" at bounding box center [504, 69] width 77 height 9
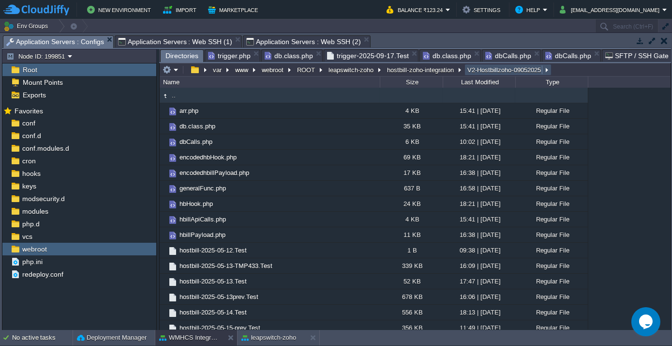
click at [469, 70] on button "V2-Hostbillzoho-09052025" at bounding box center [504, 69] width 77 height 9
click at [424, 69] on button "hostbill-zoho-integration" at bounding box center [421, 69] width 71 height 9
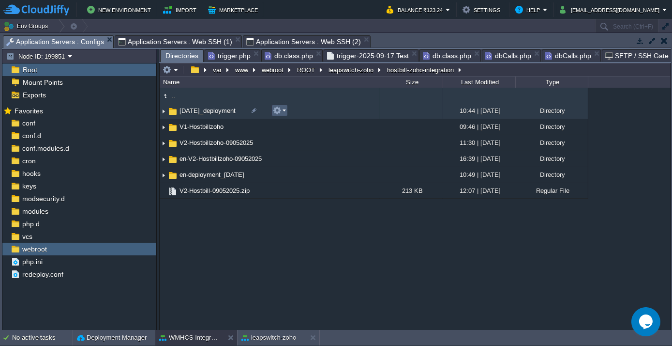
click at [285, 109] on em at bounding box center [279, 110] width 13 height 9
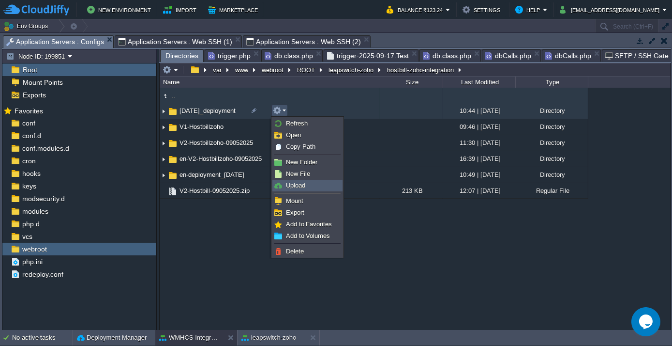
click at [310, 185] on link "Upload" at bounding box center [307, 185] width 69 height 11
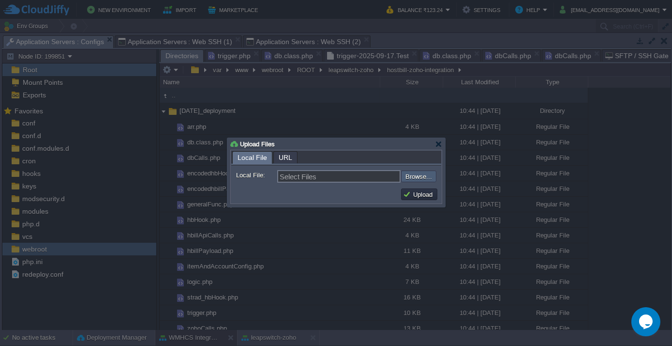
click at [413, 179] on input "file" at bounding box center [375, 175] width 122 height 11
type input "C:\fakepath\arr.php"
type input "arr.php, db.class.php, dbCalls.php, generalFunc.php, hbHook.php, hbillApiCalls.…"
click at [436, 145] on div at bounding box center [438, 143] width 7 height 7
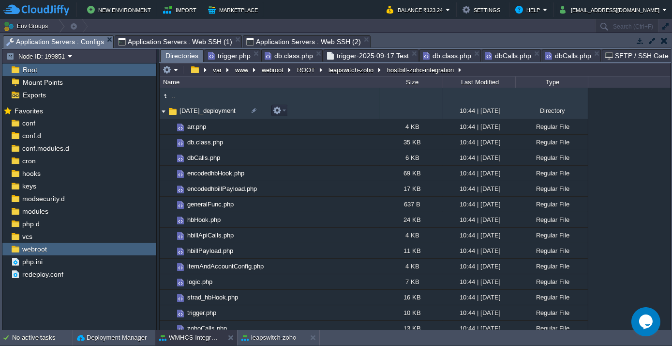
click at [225, 110] on span "[DATE]_deployment" at bounding box center [207, 110] width 59 height 8
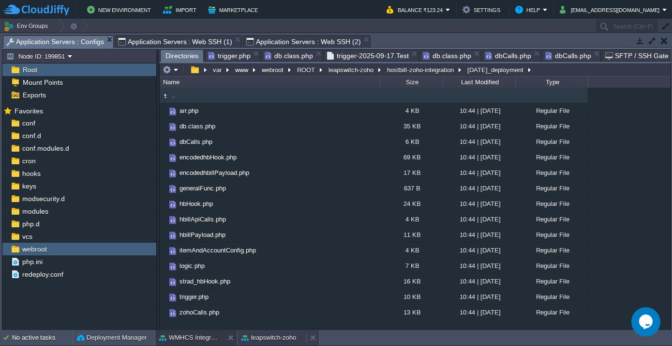
click at [273, 332] on button "leapswitch-zoho" at bounding box center [269, 337] width 55 height 10
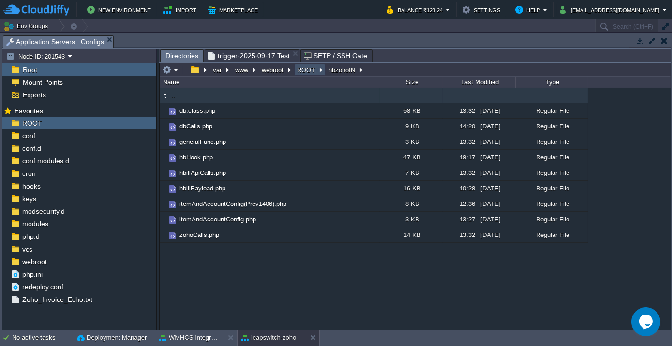
click at [306, 70] on button "ROOT" at bounding box center [307, 69] width 22 height 9
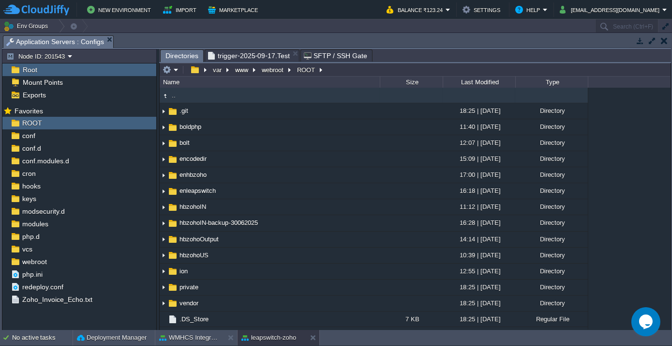
click at [173, 97] on span ".." at bounding box center [173, 95] width 7 height 8
click at [175, 70] on em at bounding box center [171, 69] width 16 height 9
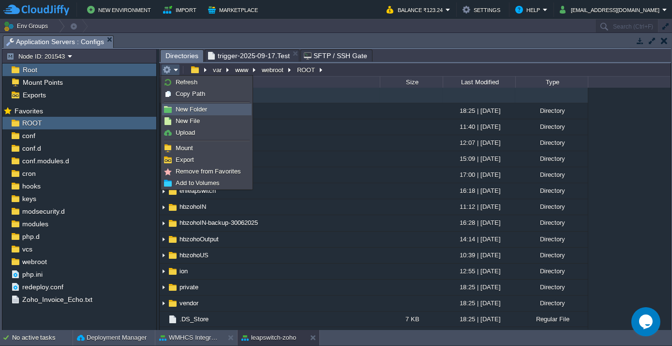
scroll to position [12, 0]
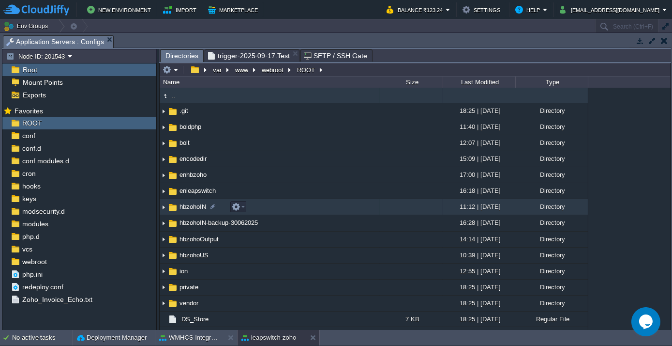
click at [185, 206] on span "hbzohoIN" at bounding box center [193, 206] width 30 height 8
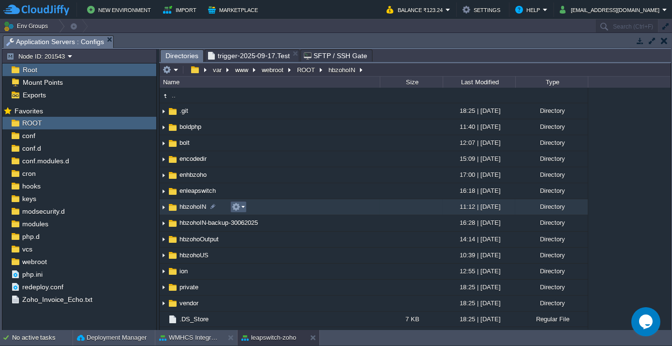
click at [244, 208] on em at bounding box center [238, 206] width 13 height 9
click at [187, 208] on span "hbzohoIN" at bounding box center [193, 206] width 30 height 8
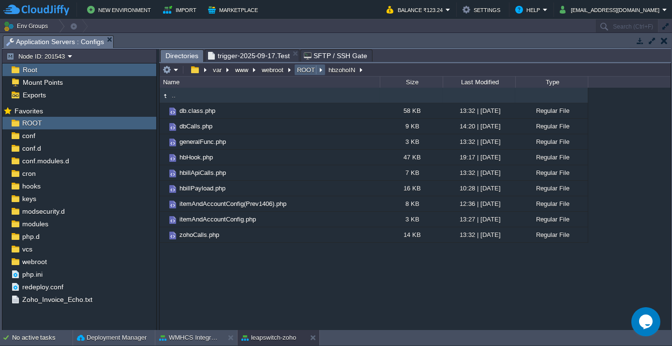
click at [300, 71] on button "ROOT" at bounding box center [307, 69] width 22 height 9
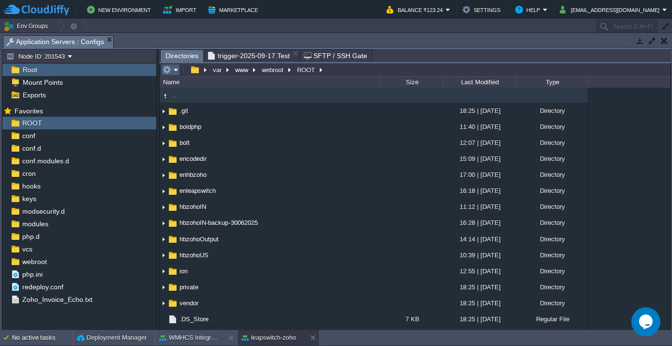
click at [178, 66] on em at bounding box center [171, 69] width 16 height 9
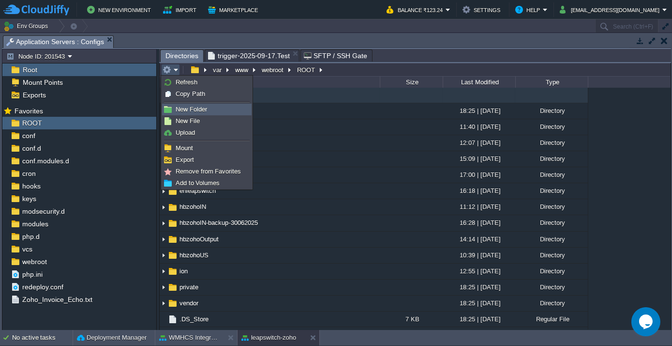
click at [194, 110] on span "New Folder" at bounding box center [191, 109] width 31 height 7
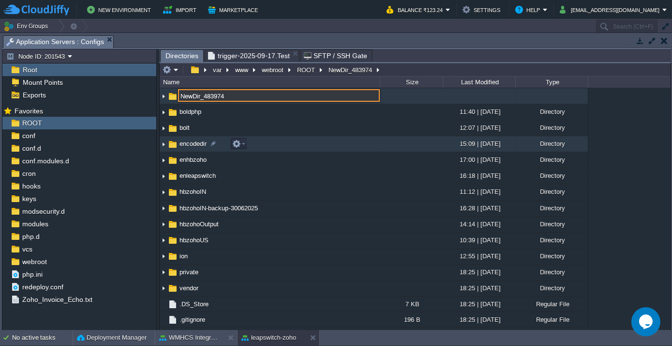
scroll to position [0, 0]
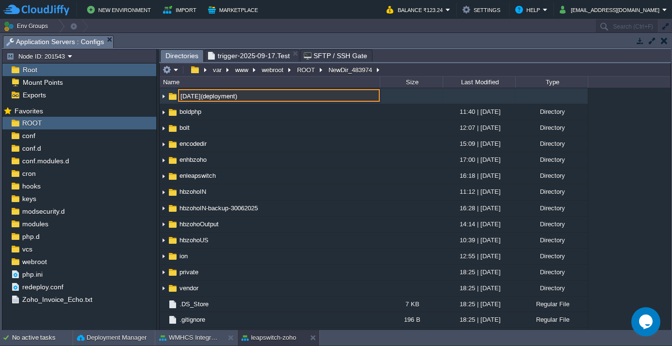
type input "18-09-2025(deployment)"
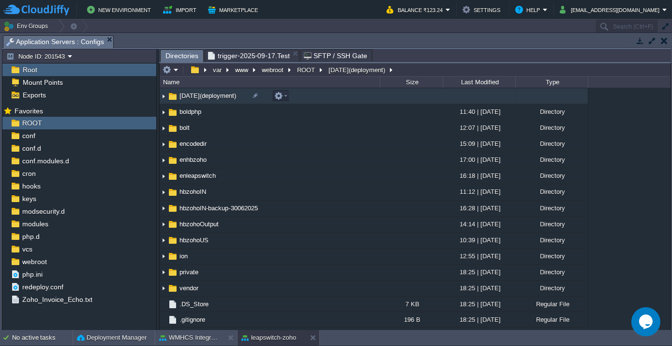
click at [209, 93] on span "18-09-2025(deployment)" at bounding box center [208, 95] width 60 height 8
click at [283, 93] on em at bounding box center [280, 95] width 13 height 9
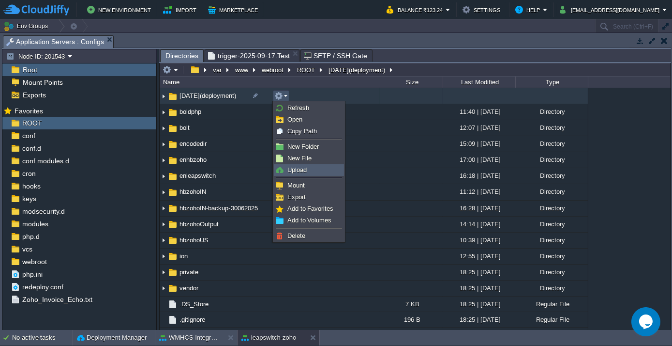
click at [299, 168] on span "Upload" at bounding box center [296, 169] width 19 height 7
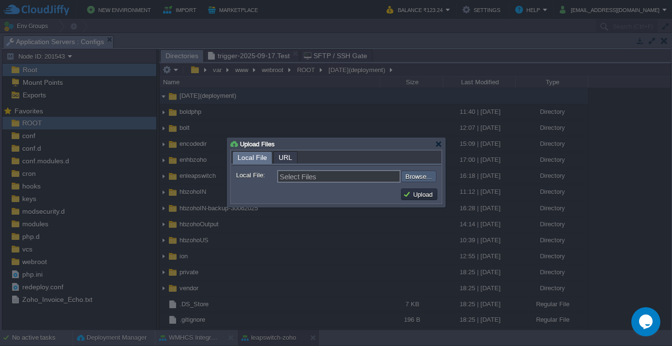
click at [408, 179] on input "file" at bounding box center [375, 175] width 122 height 11
type input "C:\fakepath\arr.php"
type input "arr.php, db.class.php, dbCalls.php, generalFunc.php, hbHook.php, hbillApiCalls.…"
click at [424, 193] on button "Upload" at bounding box center [419, 194] width 32 height 9
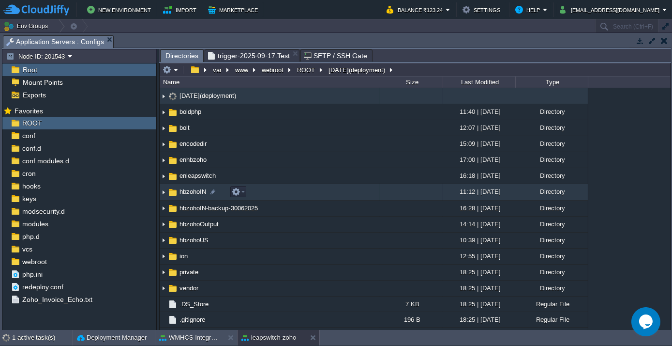
click at [164, 190] on img at bounding box center [164, 192] width 8 height 15
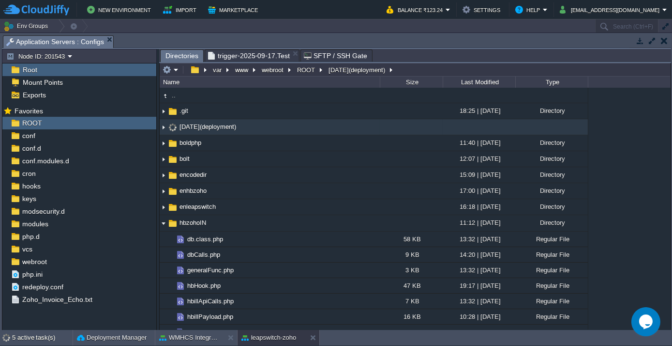
click at [164, 128] on img at bounding box center [164, 127] width 8 height 15
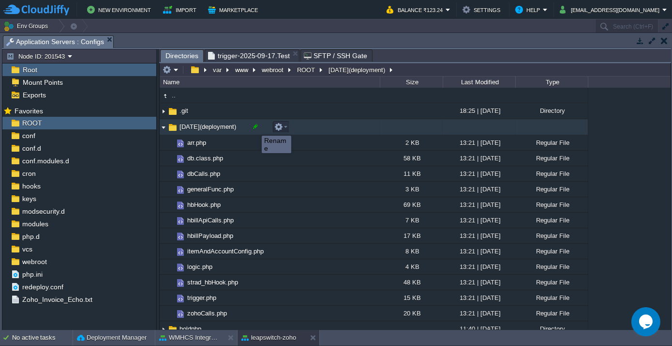
click at [255, 127] on div at bounding box center [255, 126] width 9 height 9
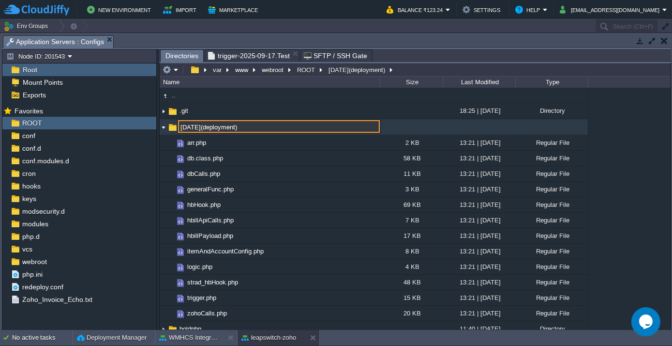
click at [255, 127] on input "18-09-2025(deployment)" at bounding box center [279, 126] width 202 height 13
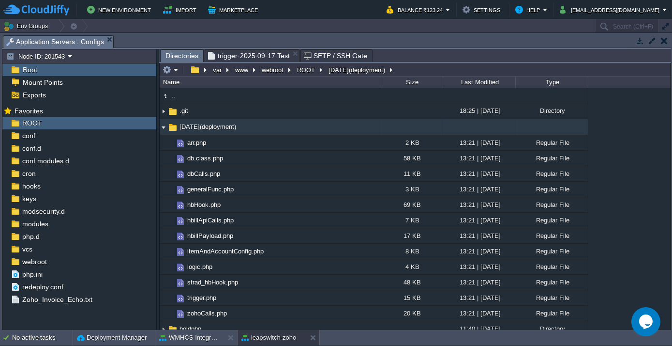
scroll to position [176, 0]
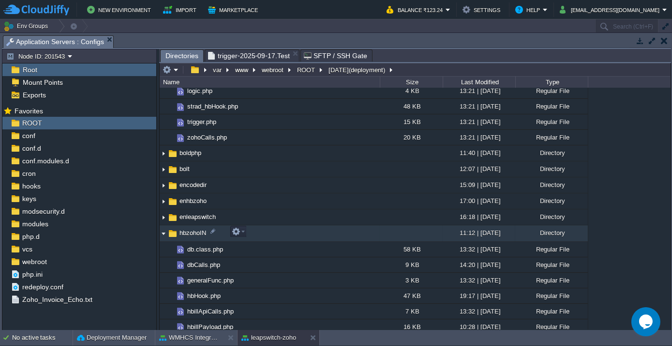
click at [184, 229] on span "hbzohoIN" at bounding box center [193, 232] width 30 height 8
click at [163, 232] on img at bounding box center [164, 233] width 8 height 15
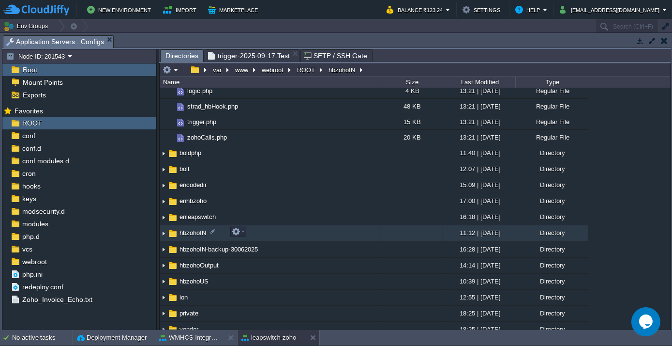
click at [170, 229] on img at bounding box center [172, 233] width 11 height 11
click at [163, 230] on img at bounding box center [164, 233] width 8 height 15
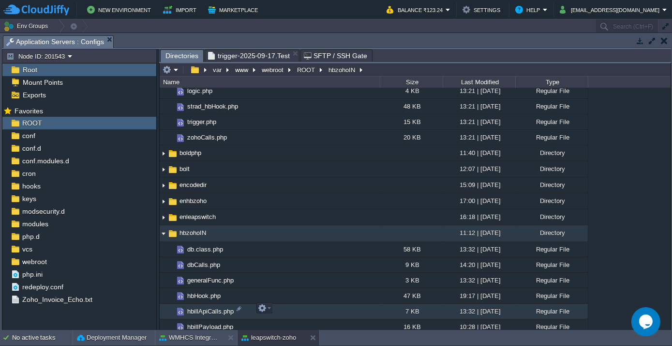
scroll to position [264, 0]
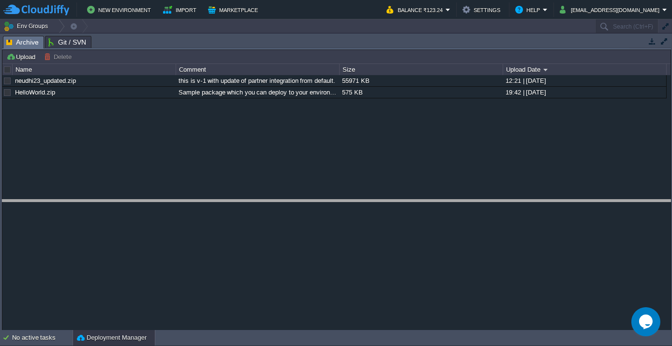
drag, startPoint x: 153, startPoint y: 42, endPoint x: 166, endPoint y: 206, distance: 164.6
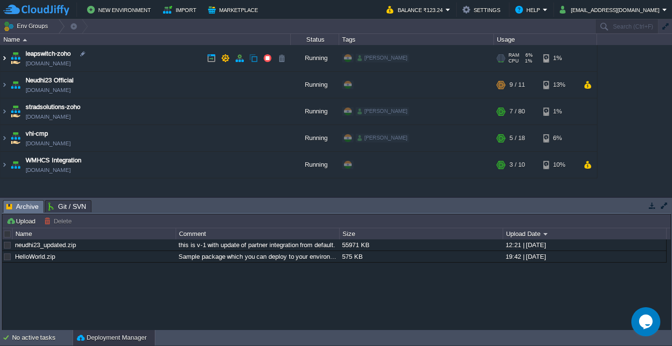
click at [6, 57] on img at bounding box center [4, 58] width 8 height 26
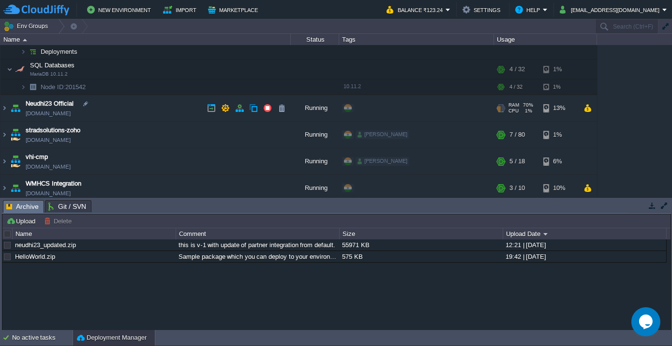
scroll to position [66, 0]
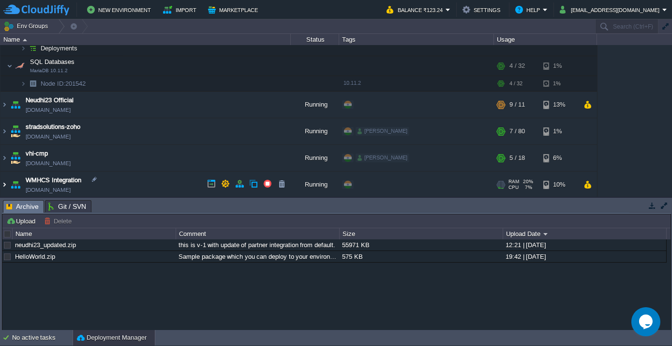
click at [4, 184] on img at bounding box center [4, 184] width 8 height 26
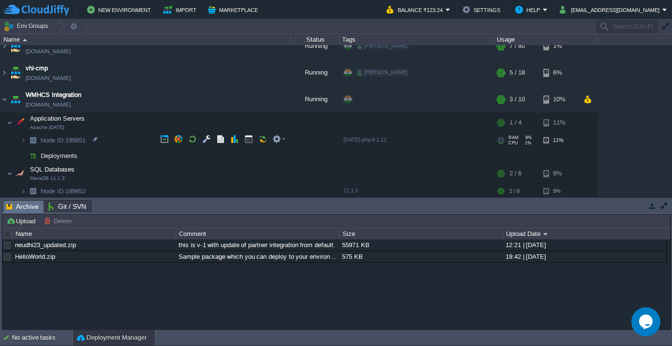
scroll to position [152, 0]
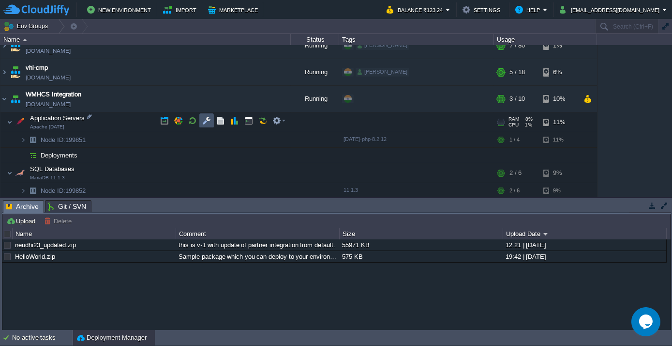
click at [203, 123] on button "button" at bounding box center [206, 120] width 9 height 9
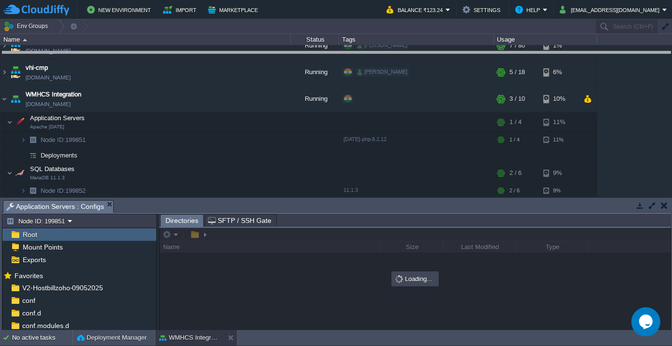
drag, startPoint x: 272, startPoint y: 208, endPoint x: 285, endPoint y: 60, distance: 148.6
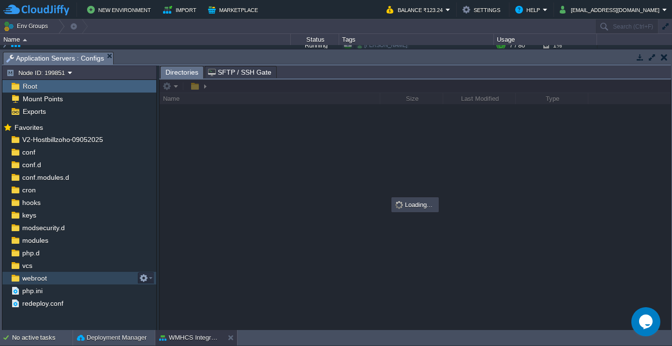
click at [46, 276] on span "webroot" at bounding box center [34, 277] width 28 height 9
click at [46, 277] on span "webroot" at bounding box center [34, 277] width 28 height 9
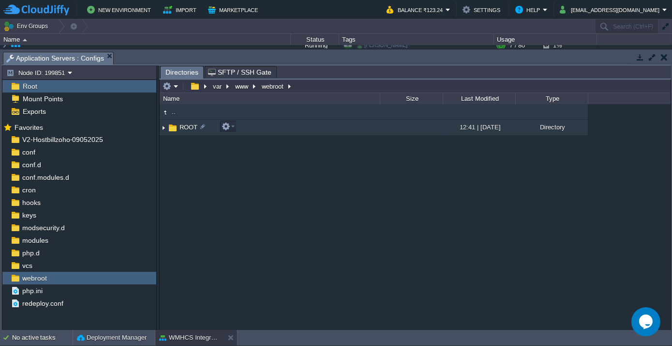
click at [181, 125] on span "ROOT" at bounding box center [188, 127] width 21 height 8
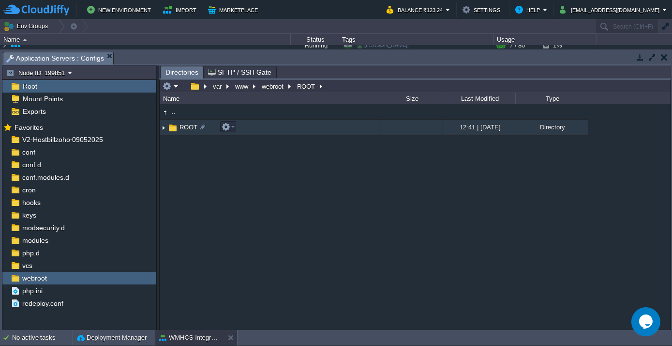
click at [162, 128] on img at bounding box center [164, 127] width 8 height 15
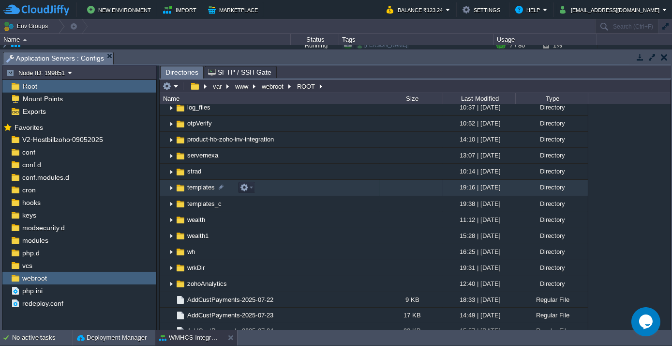
scroll to position [220, 0]
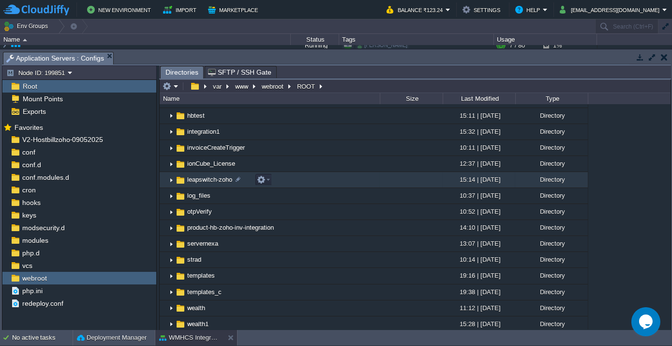
click at [205, 181] on span "leapswitch-zoho" at bounding box center [210, 179] width 48 height 8
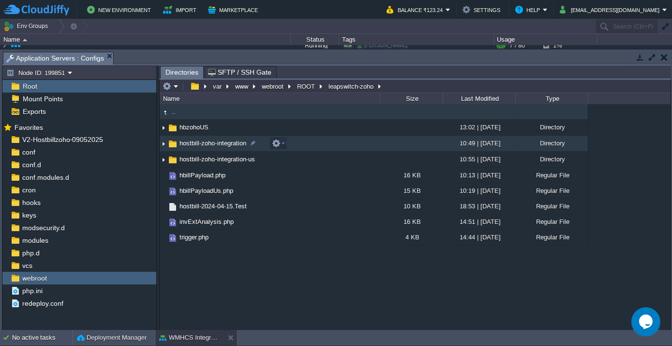
click at [204, 146] on span "hostbill-zoho-integration" at bounding box center [213, 143] width 70 height 8
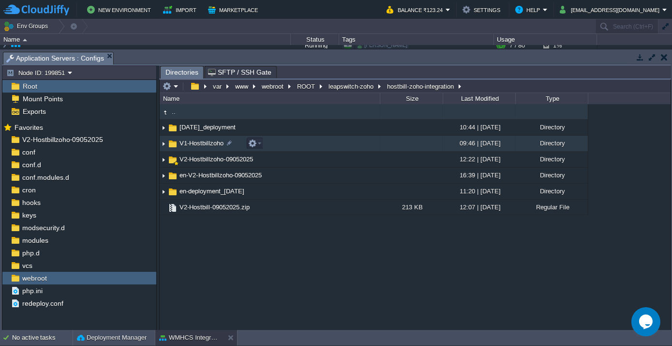
click at [197, 147] on span "V1-Hostbillzoho" at bounding box center [201, 143] width 47 height 8
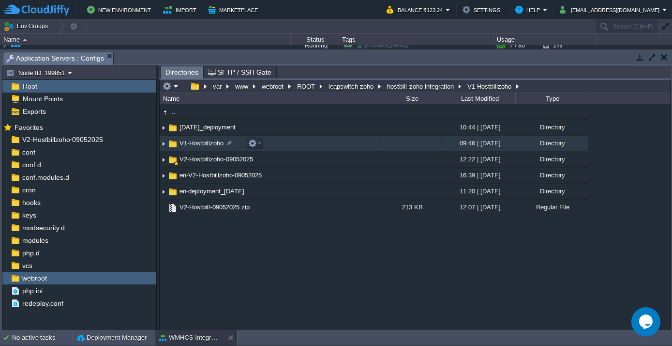
click at [197, 147] on span "V1-Hostbillzoho" at bounding box center [201, 143] width 47 height 8
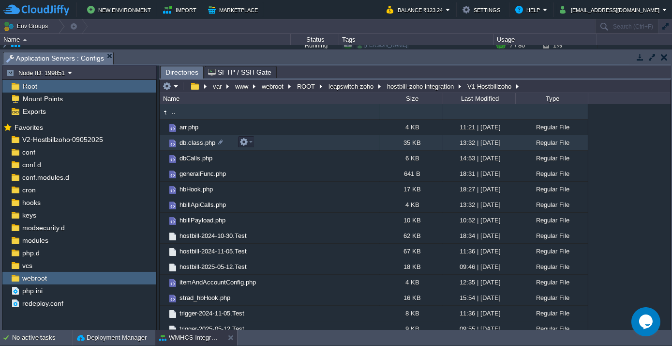
click at [190, 149] on td "db.class.php" at bounding box center [270, 142] width 220 height 15
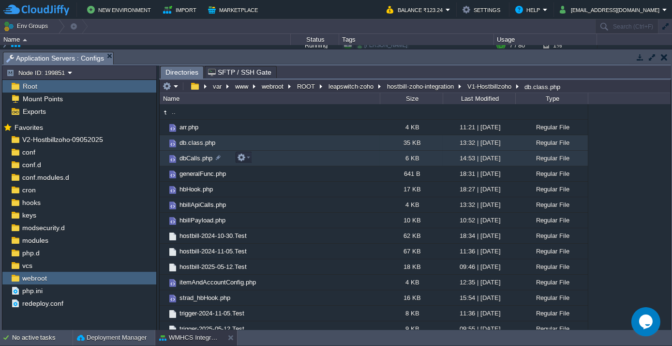
click at [190, 157] on span "dbCalls.php" at bounding box center [196, 158] width 36 height 8
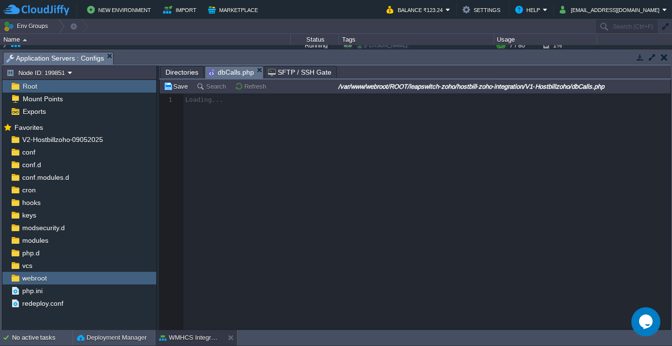
click at [190, 157] on div at bounding box center [415, 211] width 511 height 236
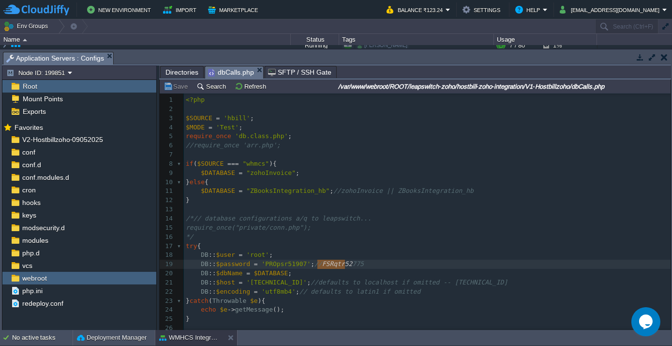
type textarea "FSRqtr52775"
drag, startPoint x: 316, startPoint y: 265, endPoint x: 347, endPoint y: 263, distance: 31.6
click at [175, 72] on span "Directories" at bounding box center [182, 72] width 33 height 12
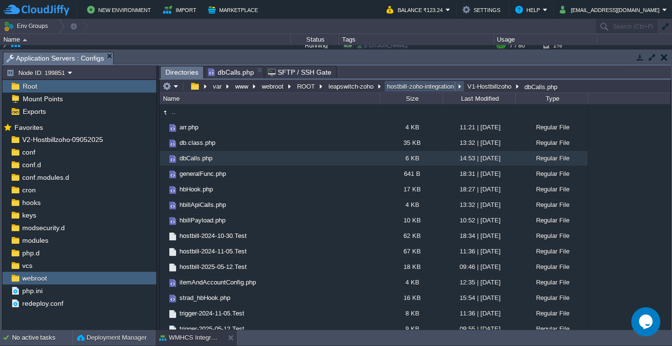
click at [421, 87] on button "hostbill-zoho-integration" at bounding box center [421, 86] width 71 height 9
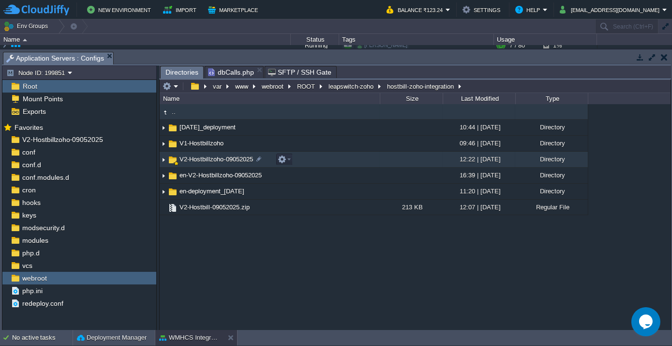
click at [211, 166] on td "V2-Hostbillzoho-09052025" at bounding box center [270, 159] width 220 height 16
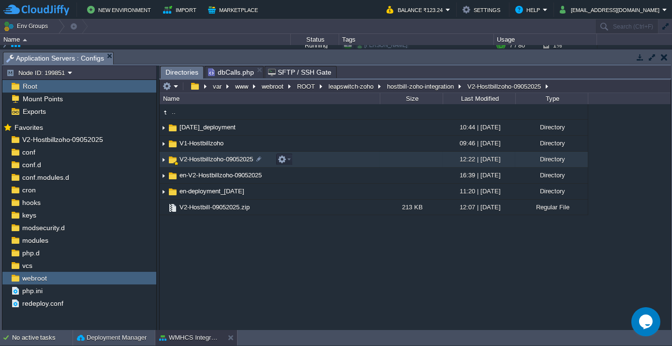
click at [211, 166] on td "V2-Hostbillzoho-09052025" at bounding box center [270, 159] width 220 height 16
click at [211, 162] on span "V2-Hostbillzoho-09052025" at bounding box center [216, 159] width 76 height 8
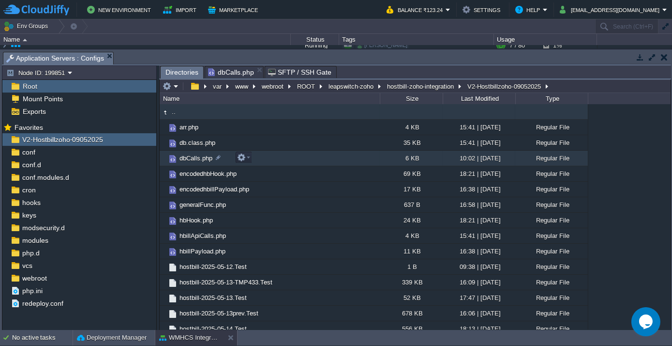
click at [189, 156] on span "dbCalls.php" at bounding box center [196, 158] width 36 height 8
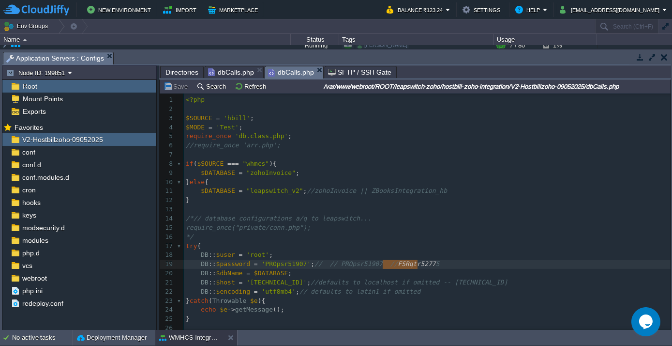
type textarea "FSRqtr52775"
drag, startPoint x: 383, startPoint y: 265, endPoint x: 425, endPoint y: 265, distance: 41.6
click at [196, 69] on span "Directories" at bounding box center [182, 72] width 33 height 12
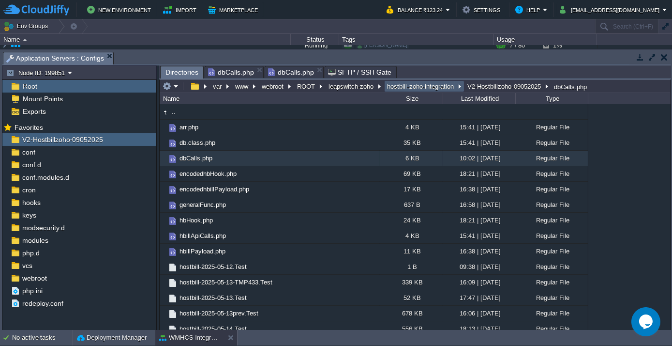
click at [423, 86] on button "hostbill-zoho-integration" at bounding box center [421, 86] width 71 height 9
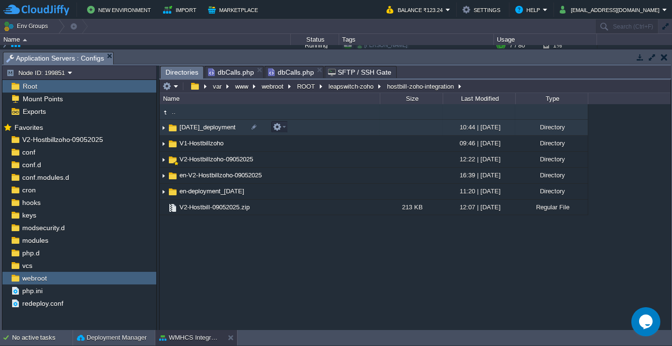
click at [191, 127] on span "[DATE]_deployment" at bounding box center [207, 127] width 59 height 8
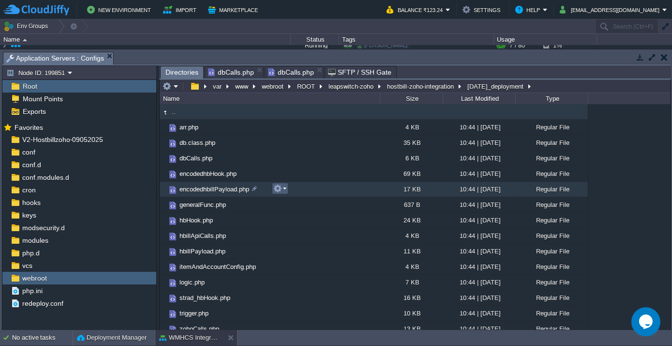
scroll to position [5, 0]
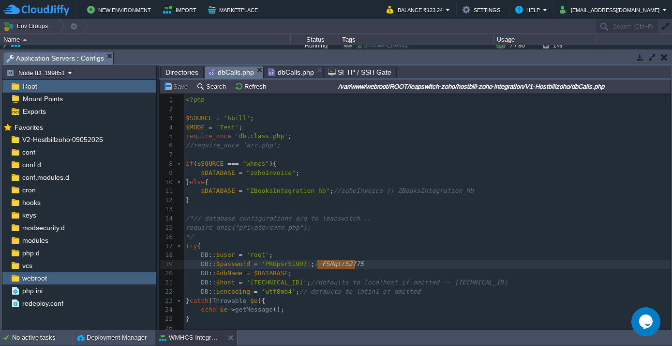
click at [238, 70] on span "dbCalls.php" at bounding box center [231, 72] width 46 height 12
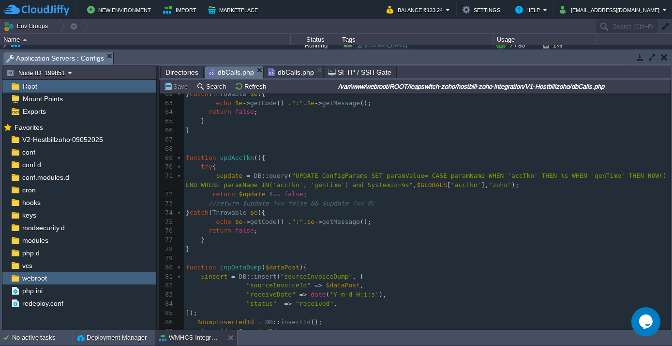
scroll to position [667, 0]
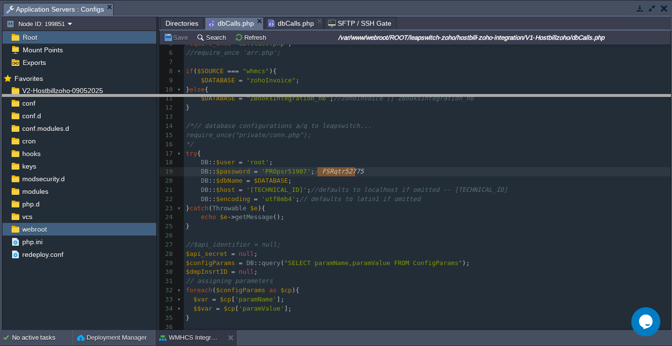
drag, startPoint x: 472, startPoint y: 5, endPoint x: 472, endPoint y: 103, distance: 97.3
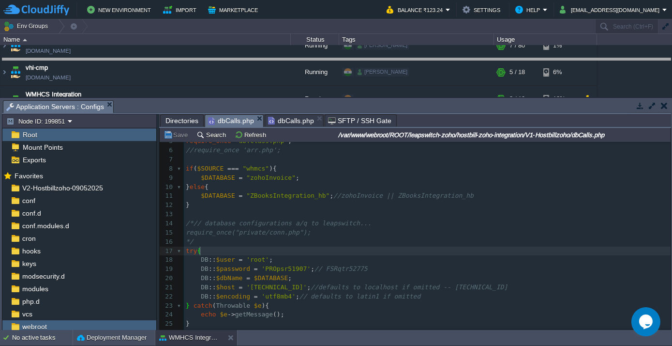
drag, startPoint x: 417, startPoint y: 107, endPoint x: 421, endPoint y: 66, distance: 41.8
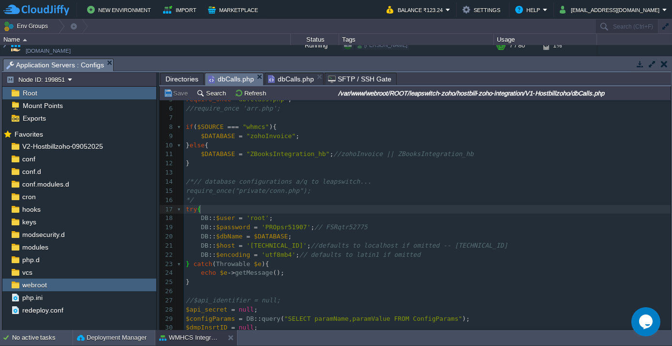
click at [364, 138] on pre "$DATABASE = "zohoInvoice" ;" at bounding box center [427, 136] width 487 height 9
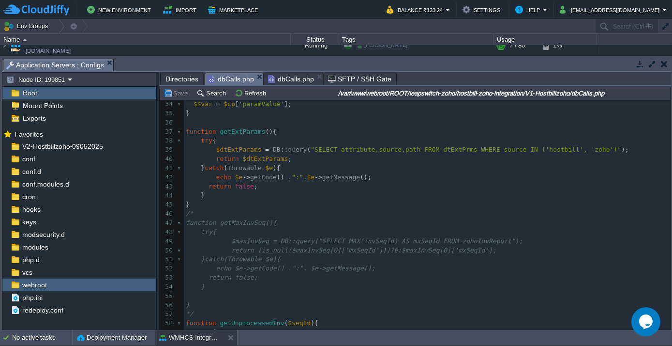
scroll to position [307, 0]
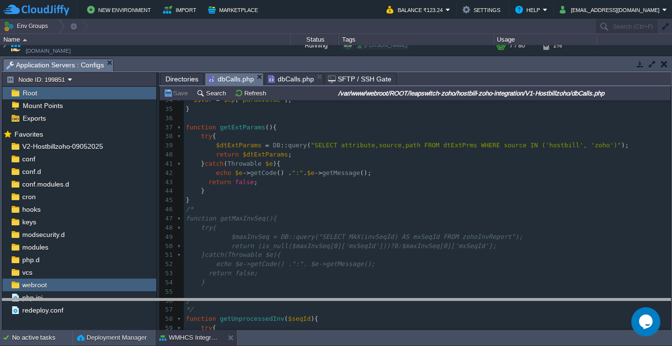
drag, startPoint x: 375, startPoint y: 64, endPoint x: 382, endPoint y: 304, distance: 239.7
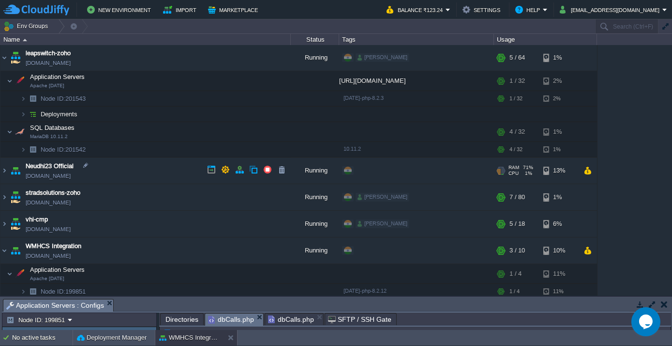
scroll to position [0, 0]
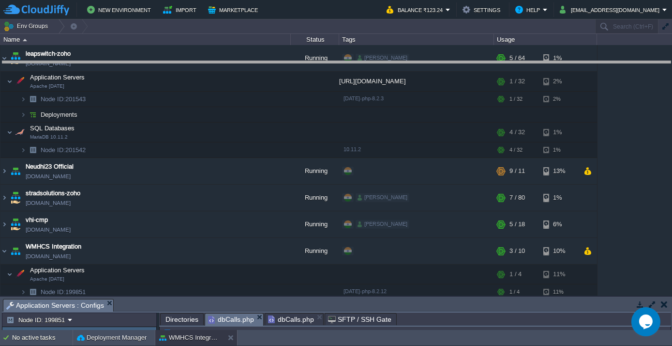
drag, startPoint x: 209, startPoint y: 304, endPoint x: 210, endPoint y: 66, distance: 237.6
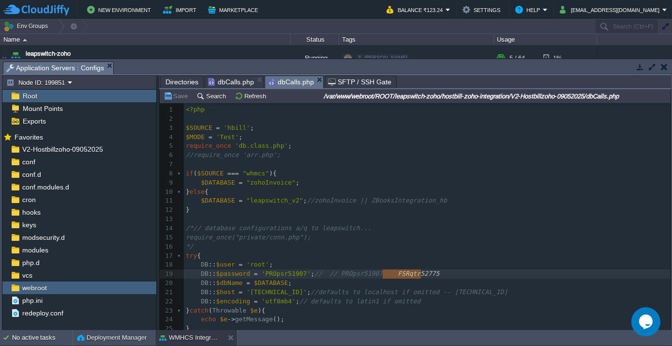
click at [285, 82] on span "dbCalls.php" at bounding box center [291, 82] width 46 height 12
type textarea "FSRqtr52775"
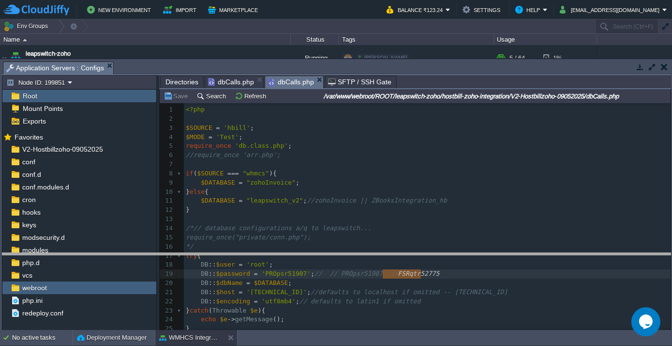
drag, startPoint x: 236, startPoint y: 64, endPoint x: 275, endPoint y: 274, distance: 213.1
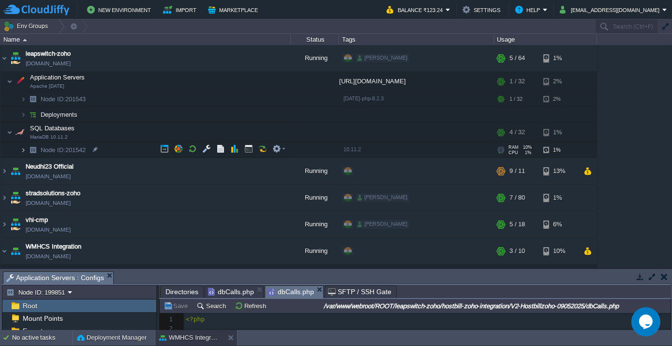
click at [24, 149] on img at bounding box center [23, 149] width 6 height 15
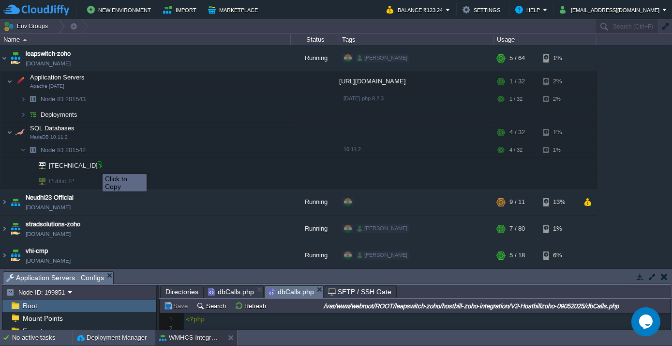
click at [98, 165] on div at bounding box center [99, 164] width 9 height 9
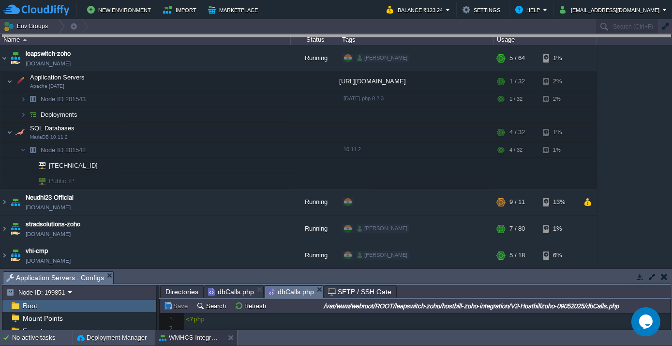
drag, startPoint x: 319, startPoint y: 274, endPoint x: 310, endPoint y: 39, distance: 235.9
